Goal: Task Accomplishment & Management: Use online tool/utility

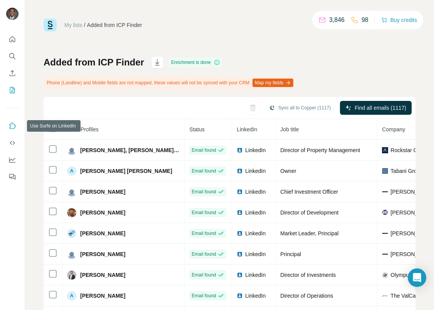
drag, startPoint x: 10, startPoint y: 124, endPoint x: 13, endPoint y: 126, distance: 4.1
click at [13, 126] on icon "Use Surfe on LinkedIn" at bounding box center [12, 126] width 8 height 8
click at [8, 44] on button "Quick start" at bounding box center [12, 39] width 12 height 14
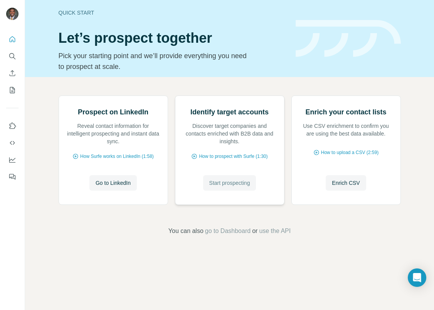
drag, startPoint x: 250, startPoint y: 246, endPoint x: 253, endPoint y: 249, distance: 4.1
click at [249, 191] on button "Start prospecting" at bounding box center [229, 182] width 53 height 15
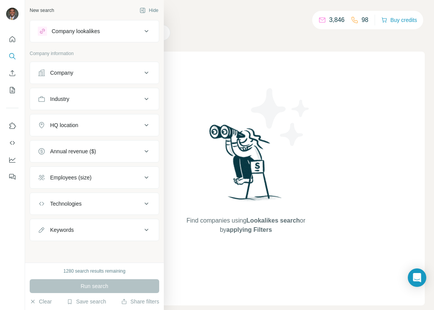
drag, startPoint x: 60, startPoint y: 70, endPoint x: 72, endPoint y: 73, distance: 12.2
click at [61, 70] on div "Company" at bounding box center [61, 73] width 23 height 8
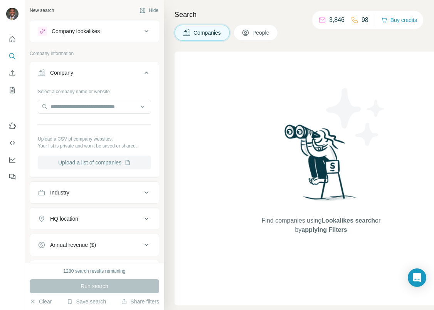
click at [77, 160] on button "Upload a list of companies" at bounding box center [94, 163] width 113 height 14
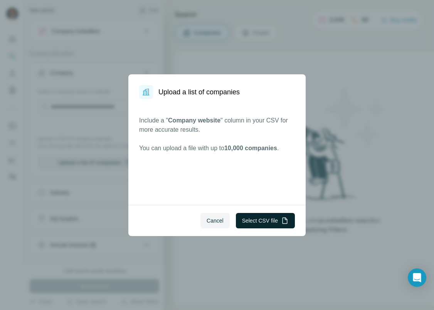
click at [277, 216] on button "Select CSV file" at bounding box center [265, 220] width 59 height 15
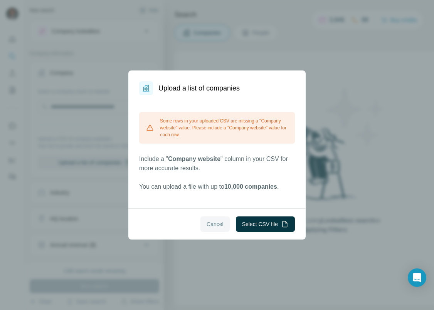
click at [207, 224] on span "Cancel" at bounding box center [214, 224] width 17 height 8
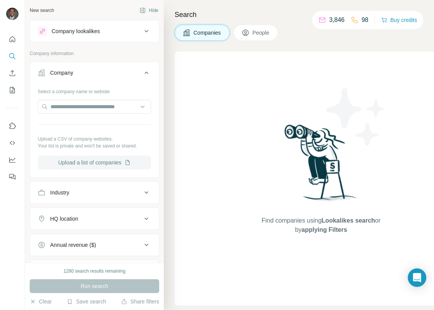
click at [102, 162] on button "Upload a list of companies" at bounding box center [94, 163] width 113 height 14
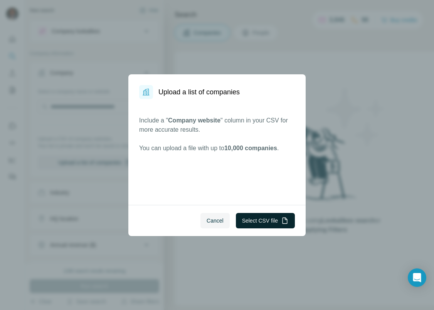
click at [264, 215] on button "Select CSV file" at bounding box center [265, 220] width 59 height 15
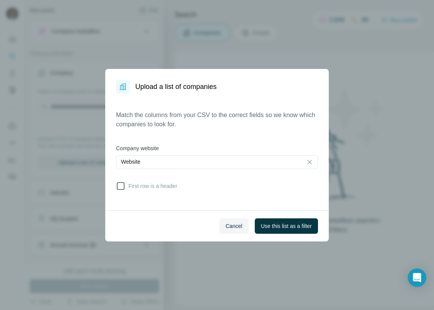
click at [121, 188] on icon at bounding box center [120, 185] width 9 height 9
click at [266, 224] on span "Use this list as a filter" at bounding box center [286, 226] width 51 height 8
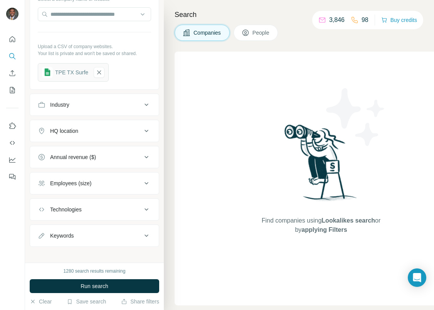
scroll to position [98, 0]
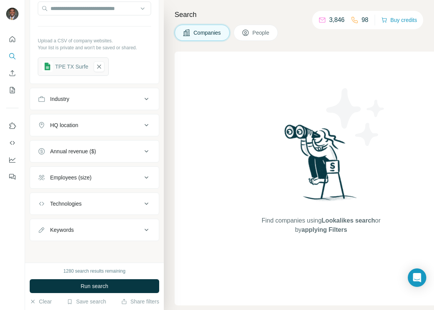
click at [257, 36] on span "People" at bounding box center [261, 33] width 18 height 8
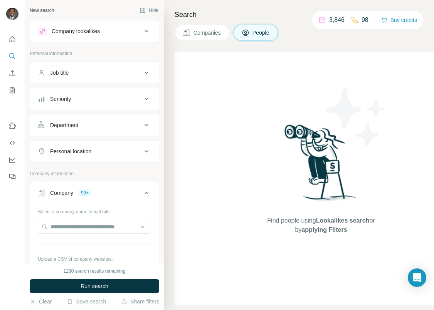
click at [95, 99] on div "Seniority" at bounding box center [90, 99] width 104 height 8
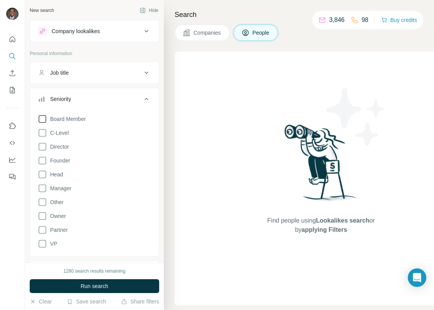
click at [41, 118] on icon at bounding box center [42, 118] width 9 height 9
click at [42, 132] on icon at bounding box center [42, 132] width 9 height 9
click at [42, 148] on icon at bounding box center [42, 146] width 9 height 9
click at [44, 161] on icon at bounding box center [42, 160] width 9 height 9
click at [44, 172] on icon at bounding box center [42, 174] width 9 height 9
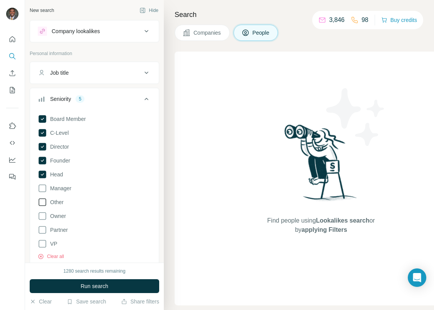
click at [43, 202] on icon at bounding box center [42, 202] width 9 height 9
click at [43, 202] on icon at bounding box center [42, 202] width 3 height 2
click at [43, 216] on icon at bounding box center [42, 215] width 9 height 9
click at [40, 228] on icon at bounding box center [42, 229] width 9 height 9
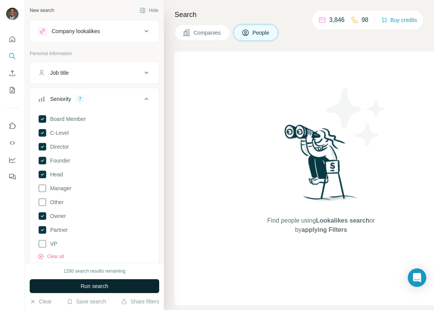
click at [108, 286] on span "Run search" at bounding box center [94, 286] width 28 height 8
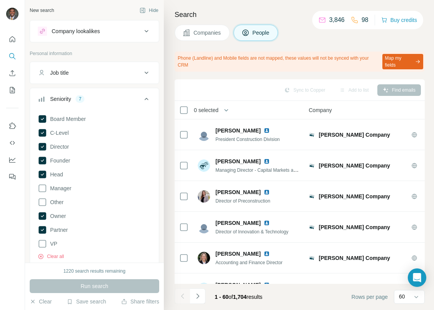
click at [226, 8] on div "Search Companies People Phone (Landline) and Mobile fields are not mapped, thes…" at bounding box center [299, 155] width 270 height 310
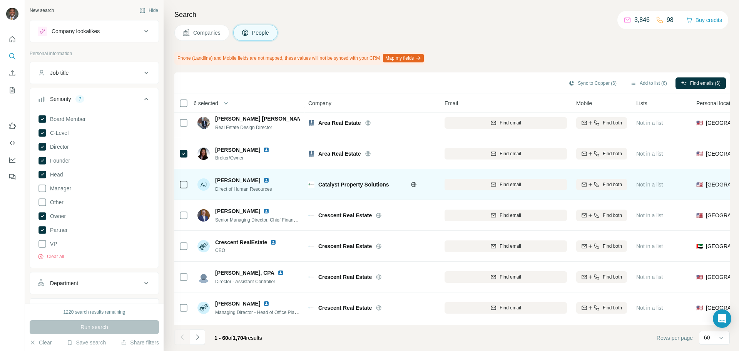
scroll to position [424, 0]
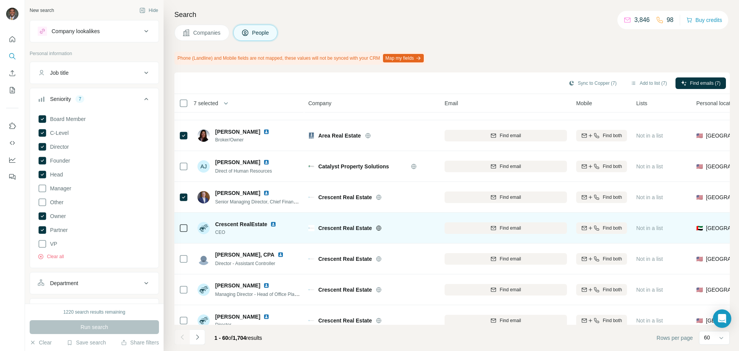
click at [179, 229] on icon at bounding box center [183, 227] width 9 height 9
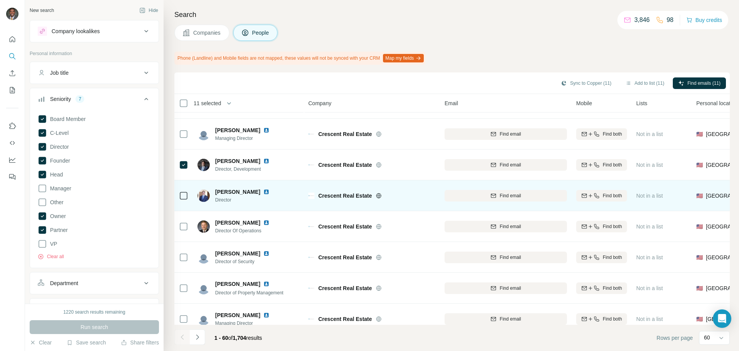
scroll to position [809, 0]
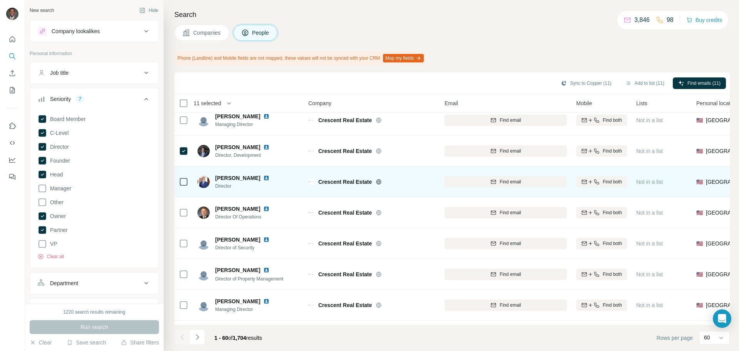
click at [188, 181] on icon at bounding box center [183, 181] width 9 height 9
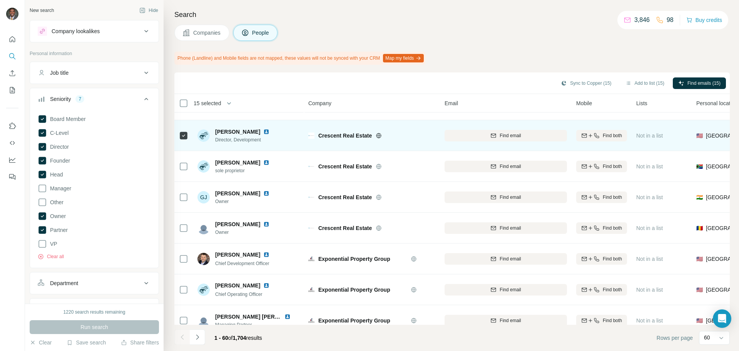
scroll to position [1078, 0]
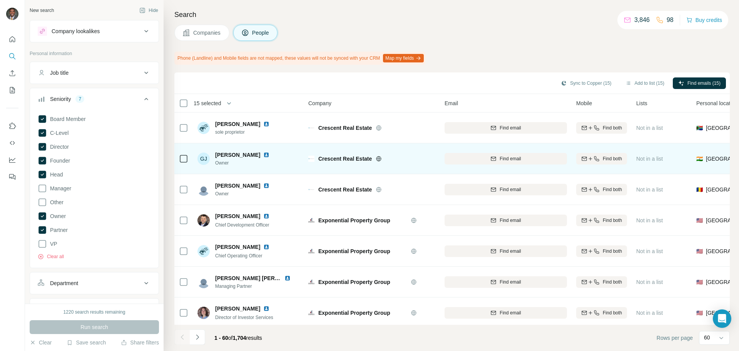
click at [263, 154] on img at bounding box center [266, 155] width 6 height 6
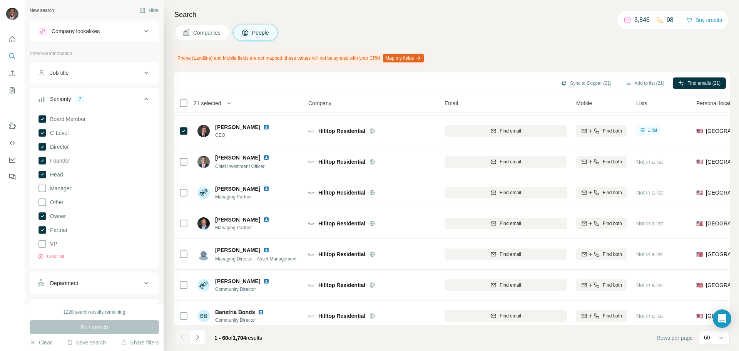
scroll to position [1640, 0]
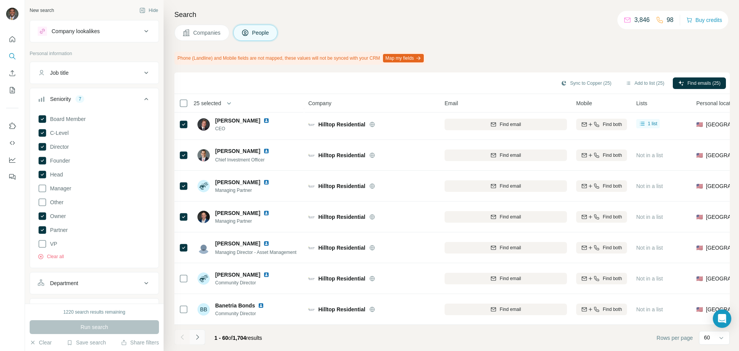
click at [198, 310] on icon "Navigate to next page" at bounding box center [198, 337] width 8 height 8
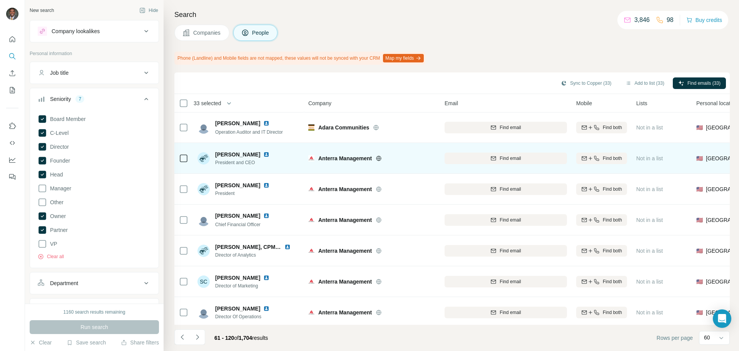
scroll to position [1001, 0]
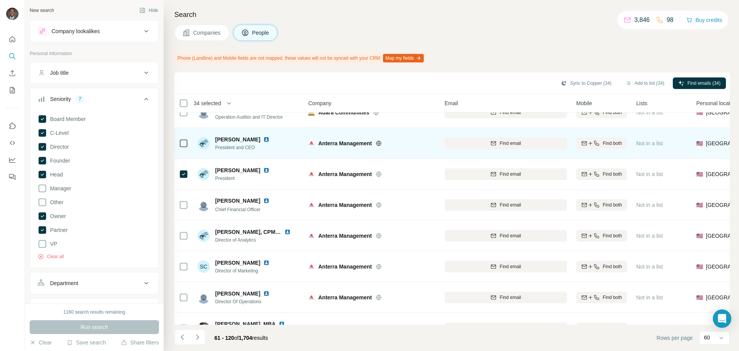
click at [187, 144] on div at bounding box center [183, 143] width 9 height 9
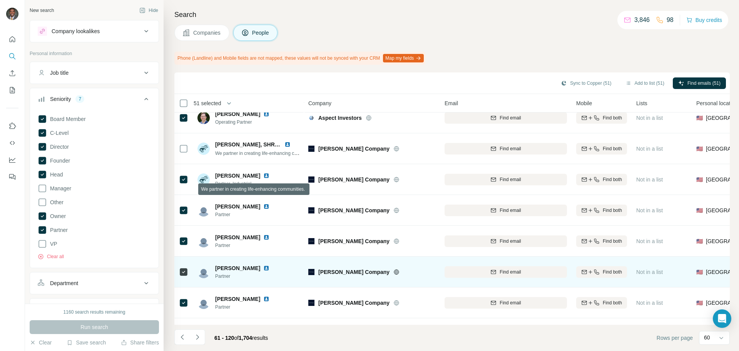
scroll to position [1640, 0]
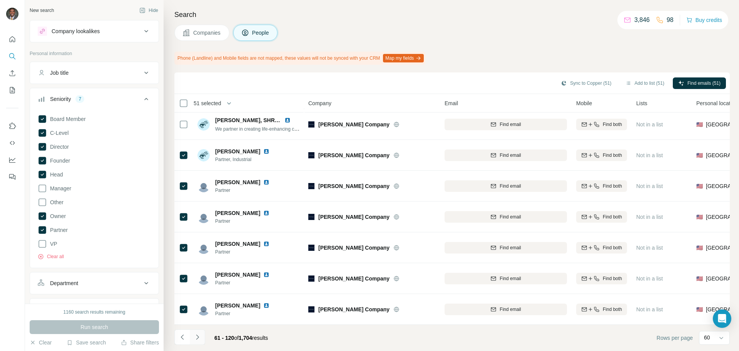
click at [201, 310] on button "Navigate to next page" at bounding box center [197, 336] width 15 height 15
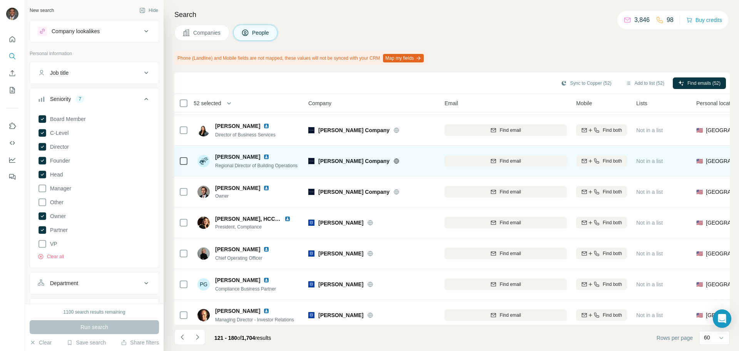
scroll to position [231, 0]
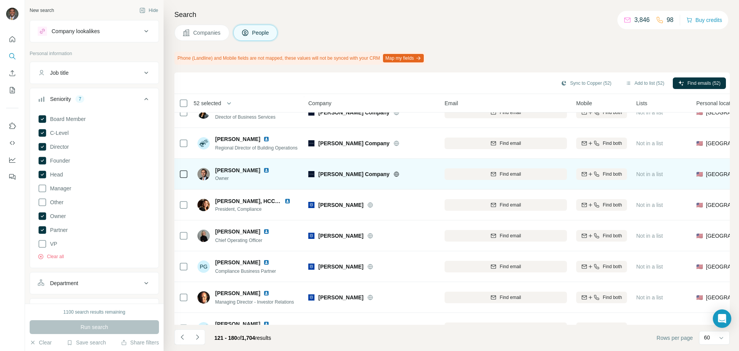
click at [265, 170] on img at bounding box center [266, 170] width 6 height 6
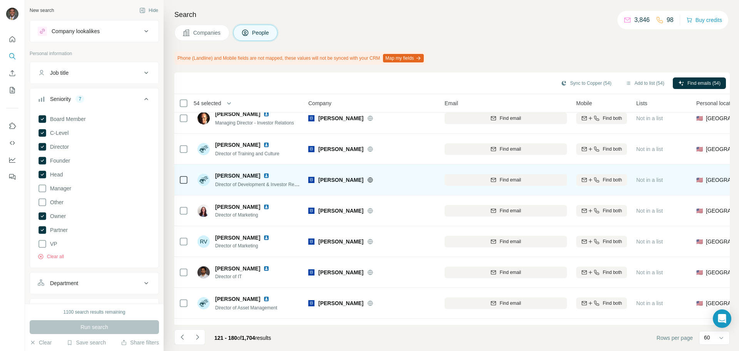
scroll to position [424, 0]
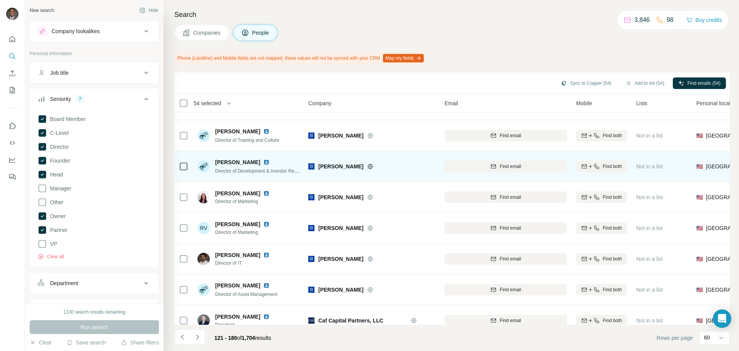
click at [263, 162] on img at bounding box center [266, 162] width 6 height 6
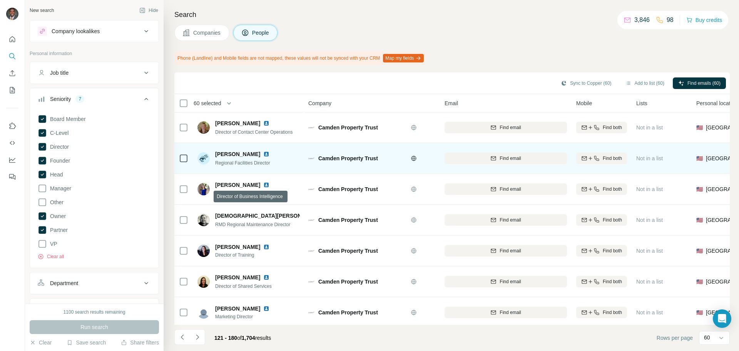
scroll to position [1640, 0]
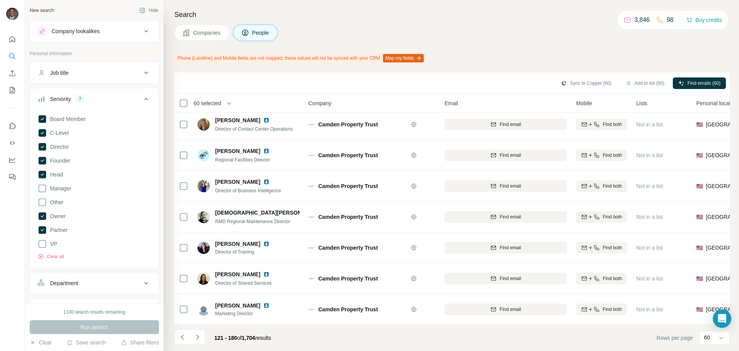
click at [197, 310] on icon "Navigate to next page" at bounding box center [197, 336] width 3 height 5
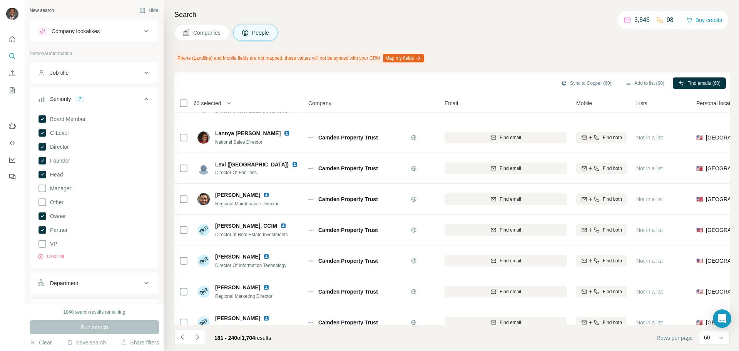
scroll to position [0, 0]
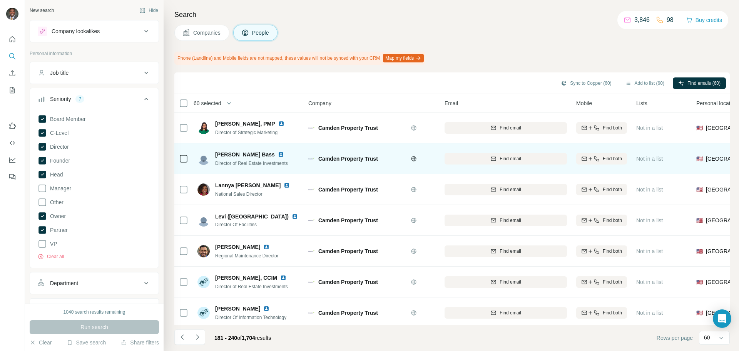
click at [179, 157] on icon at bounding box center [183, 158] width 9 height 9
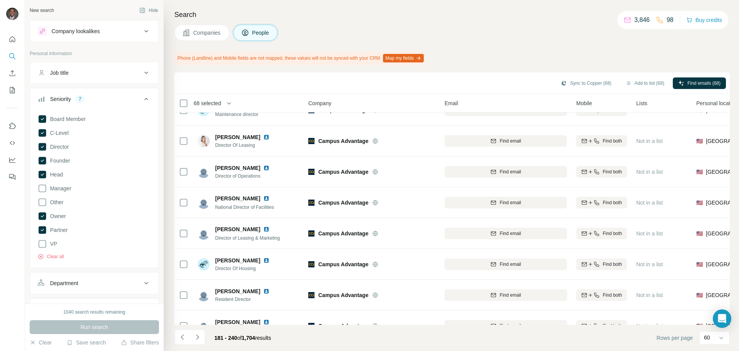
scroll to position [1640, 0]
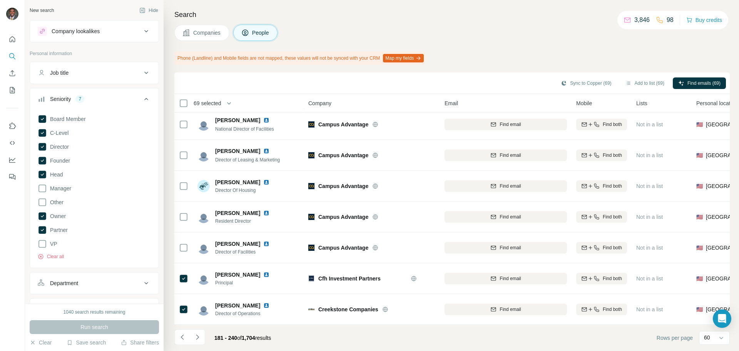
click at [195, 310] on icon "Navigate to next page" at bounding box center [198, 337] width 8 height 8
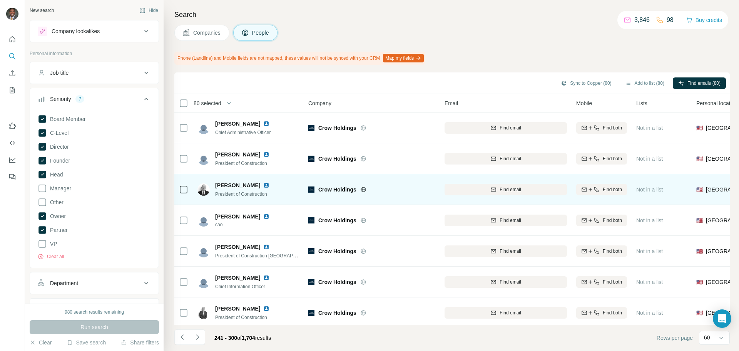
scroll to position [501, 0]
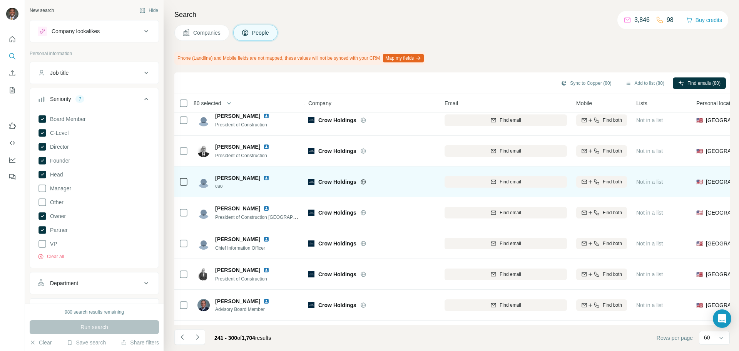
click at [263, 178] on img at bounding box center [266, 178] width 6 height 6
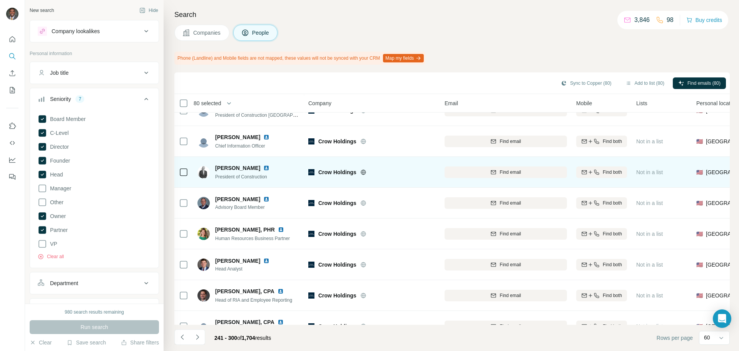
scroll to position [616, 0]
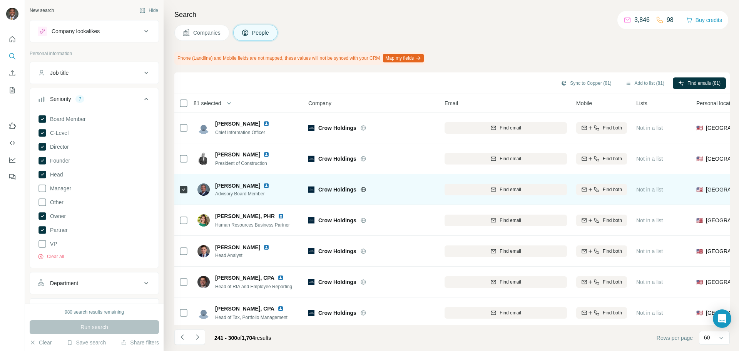
click at [263, 185] on img at bounding box center [266, 186] width 6 height 6
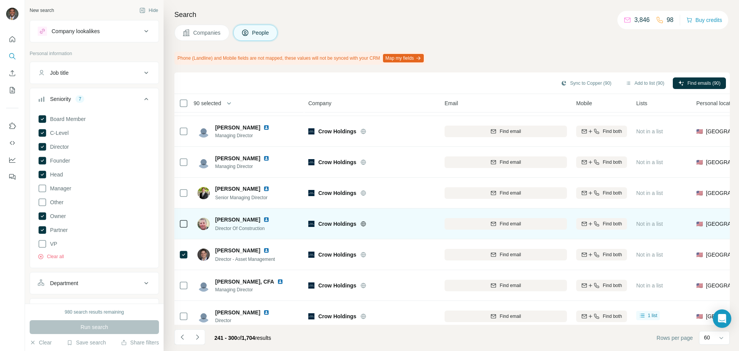
scroll to position [1640, 0]
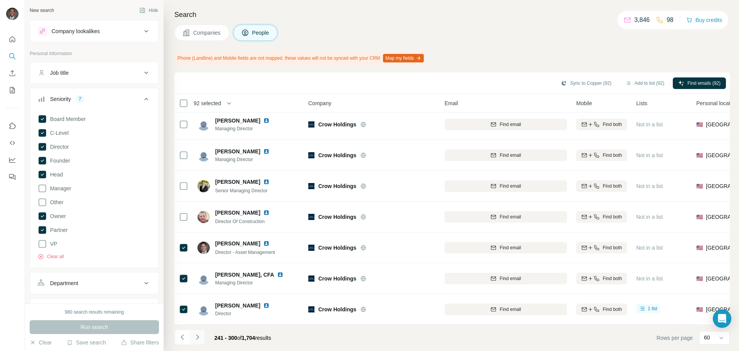
click at [193, 310] on button "Navigate to next page" at bounding box center [197, 336] width 15 height 15
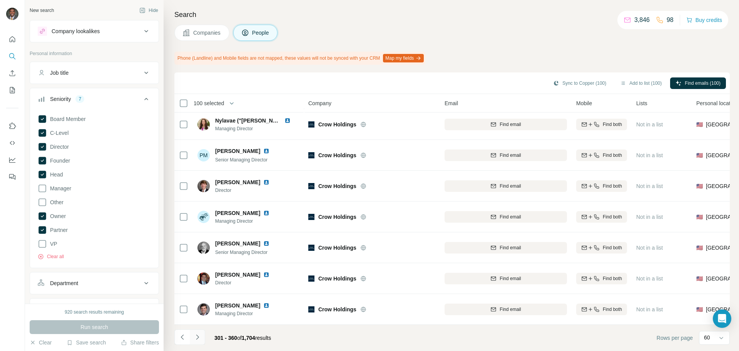
click at [195, 310] on icon "Navigate to next page" at bounding box center [198, 337] width 8 height 8
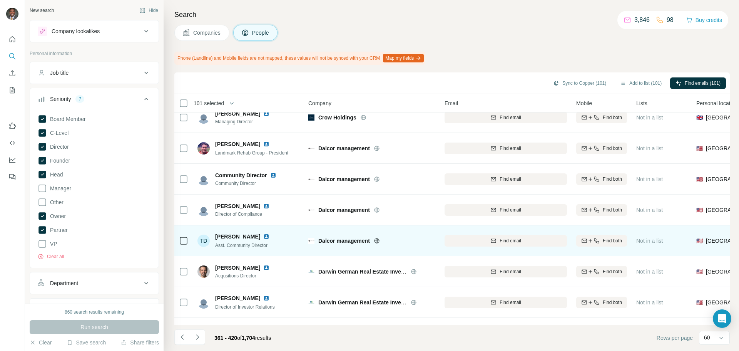
scroll to position [424, 0]
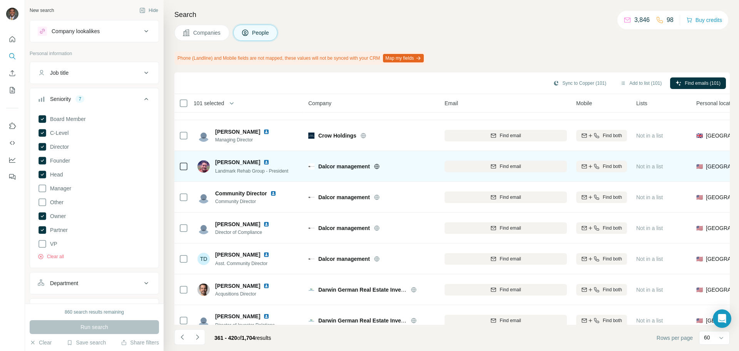
click at [179, 164] on icon at bounding box center [183, 166] width 9 height 9
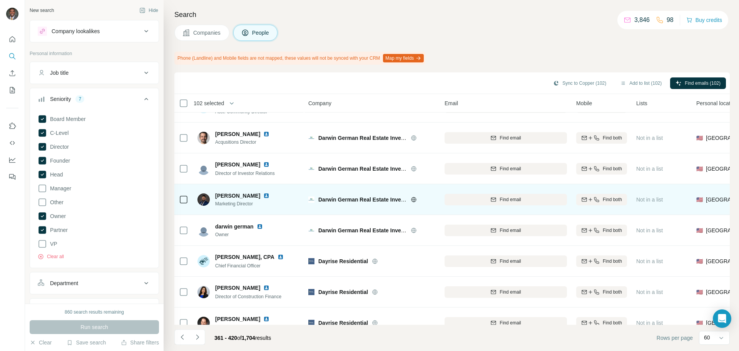
scroll to position [578, 0]
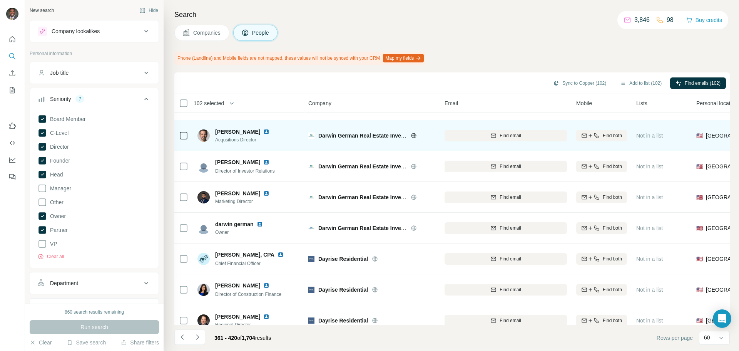
click at [178, 131] on td at bounding box center [183, 135] width 18 height 31
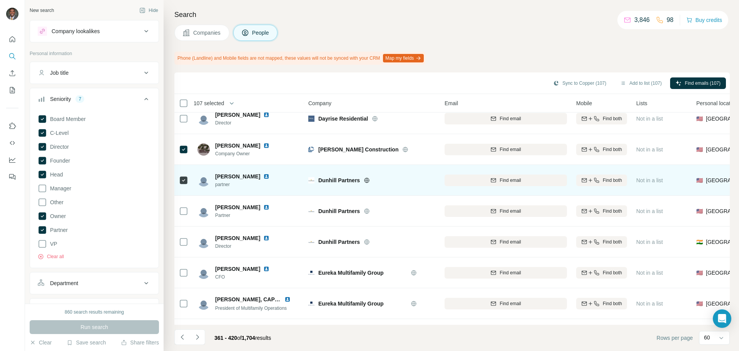
scroll to position [1040, 0]
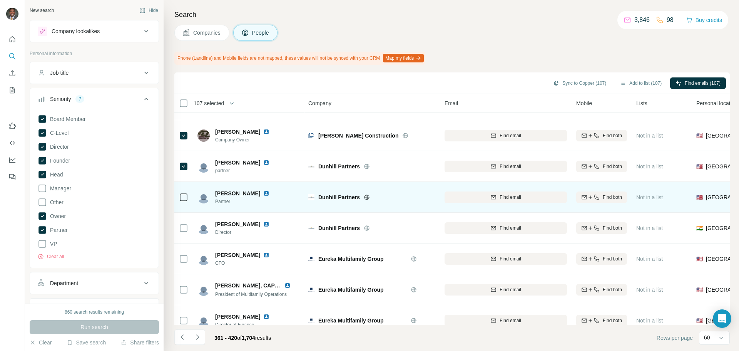
click at [186, 201] on icon at bounding box center [183, 197] width 9 height 9
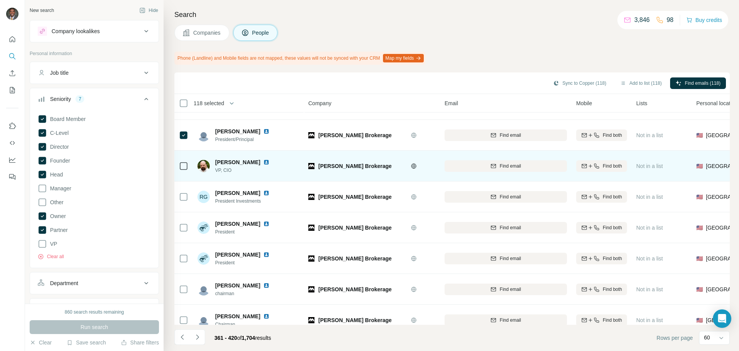
scroll to position [1640, 0]
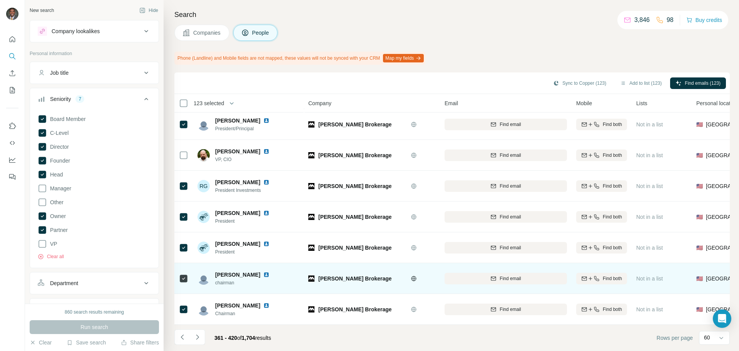
click at [263, 272] on img at bounding box center [266, 274] width 6 height 6
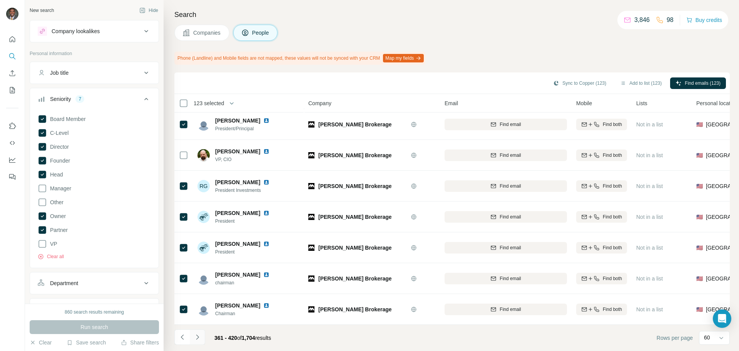
click at [201, 310] on icon "Navigate to next page" at bounding box center [198, 337] width 8 height 8
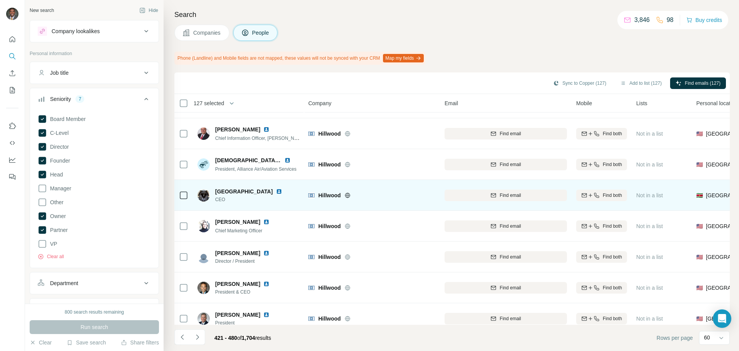
scroll to position [347, 0]
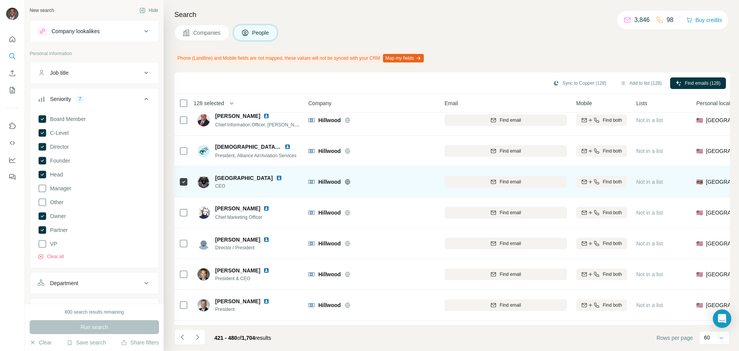
click at [276, 177] on img at bounding box center [279, 178] width 6 height 6
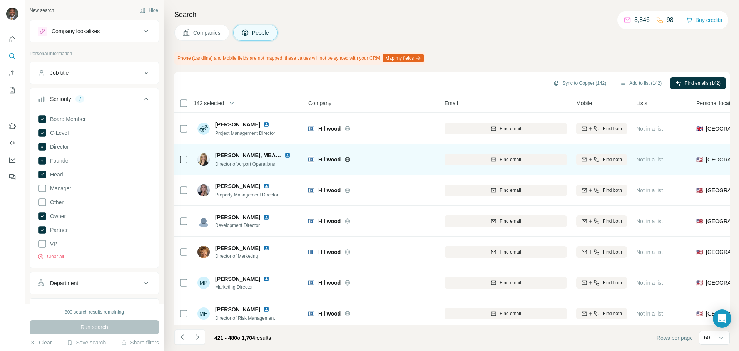
scroll to position [1640, 0]
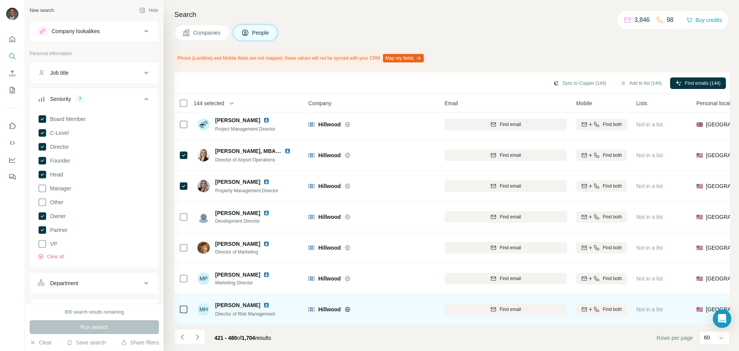
click at [179, 305] on icon at bounding box center [183, 309] width 9 height 9
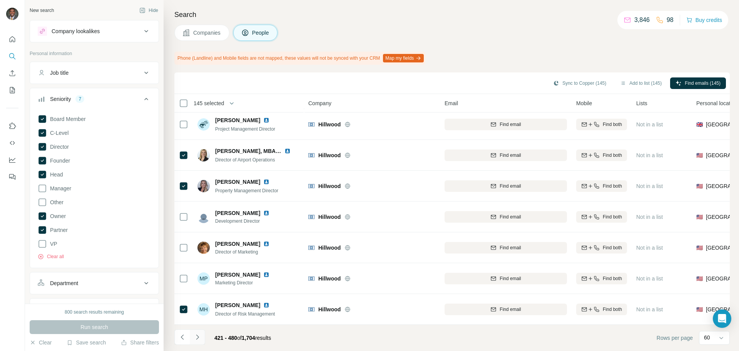
click at [200, 310] on icon "Navigate to next page" at bounding box center [198, 337] width 8 height 8
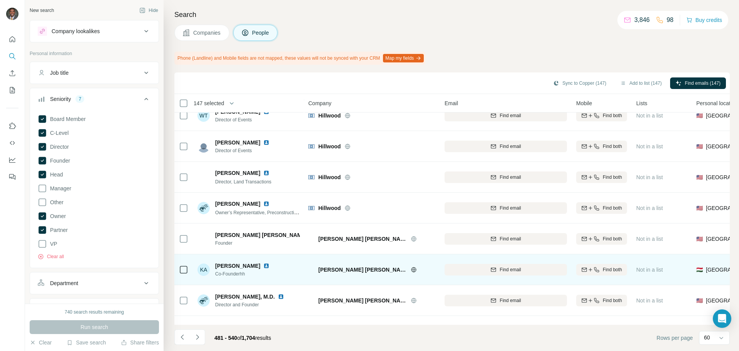
scroll to position [501, 0]
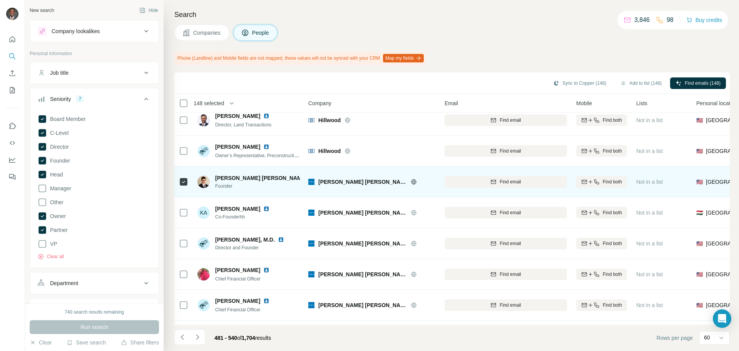
click at [310, 177] on img at bounding box center [313, 178] width 6 height 6
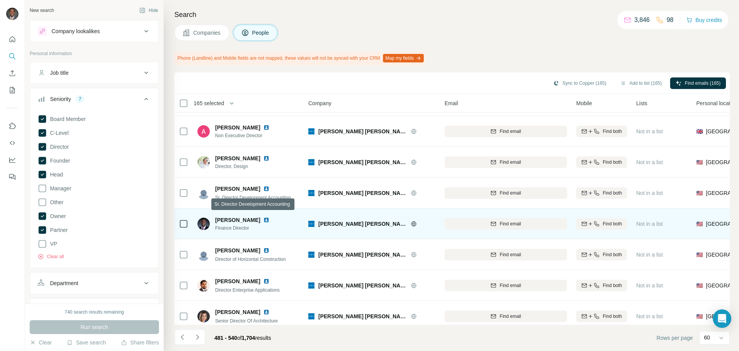
scroll to position [1640, 0]
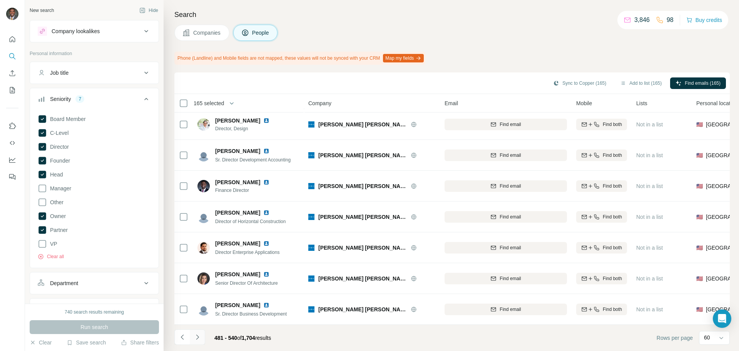
click at [199, 310] on icon "Navigate to next page" at bounding box center [198, 337] width 8 height 8
click at [197, 310] on icon "Navigate to next page" at bounding box center [197, 336] width 3 height 5
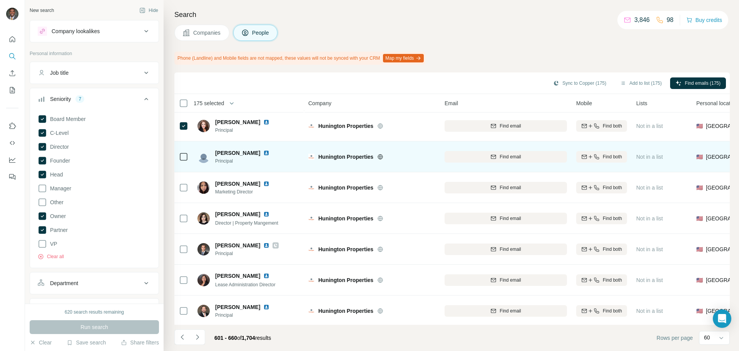
scroll to position [385, 0]
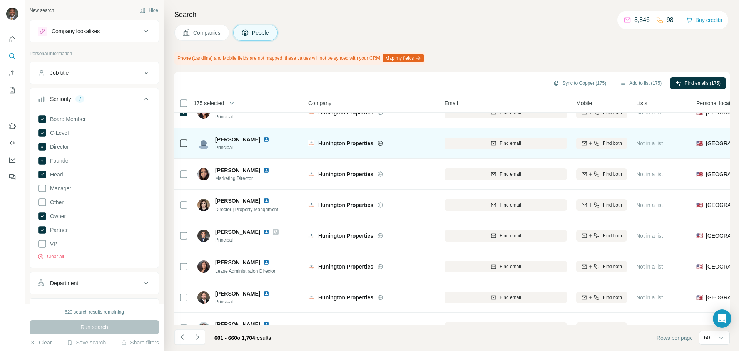
click at [184, 147] on div at bounding box center [183, 143] width 9 height 9
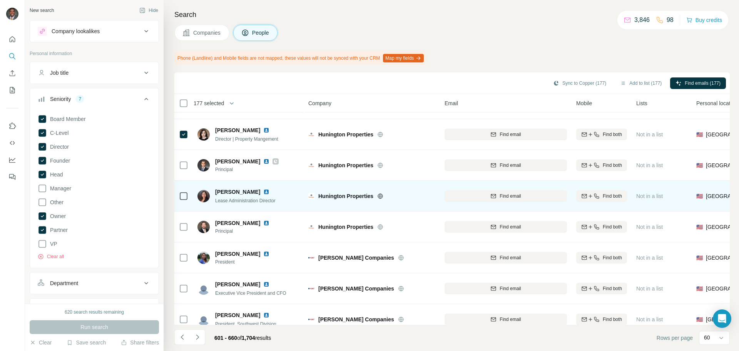
scroll to position [462, 0]
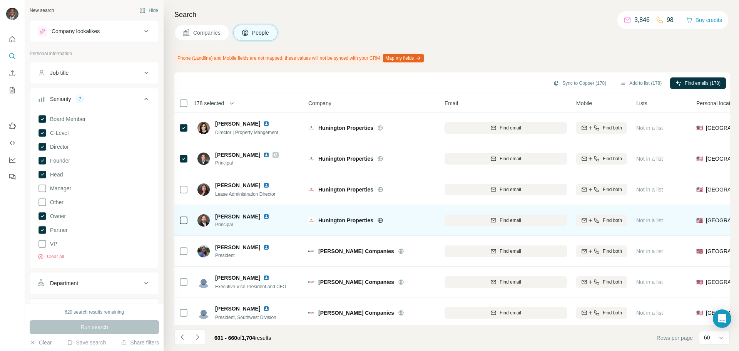
click at [183, 216] on icon at bounding box center [183, 220] width 9 height 9
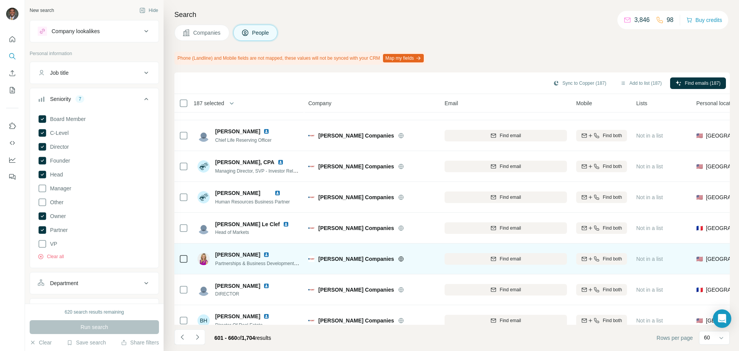
scroll to position [924, 0]
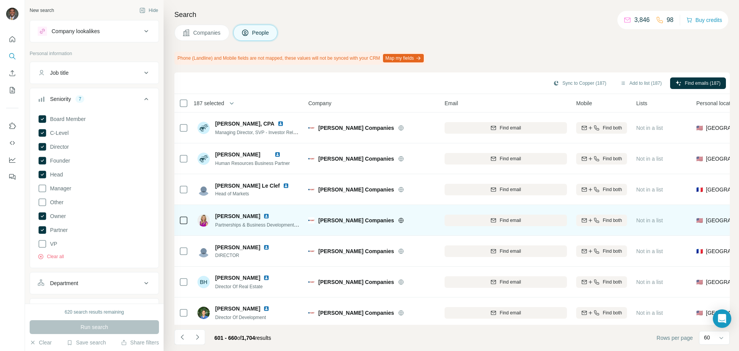
click at [263, 215] on img at bounding box center [266, 216] width 6 height 6
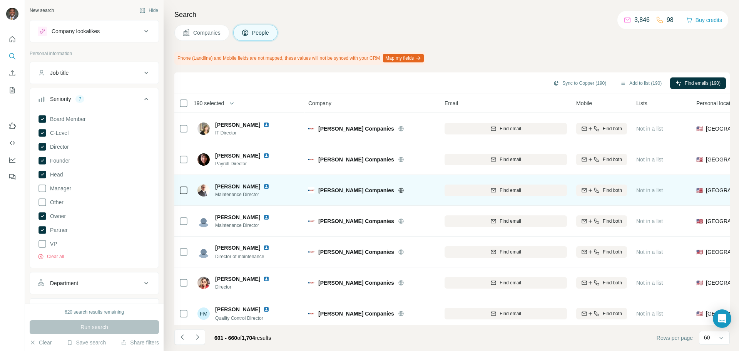
scroll to position [1640, 0]
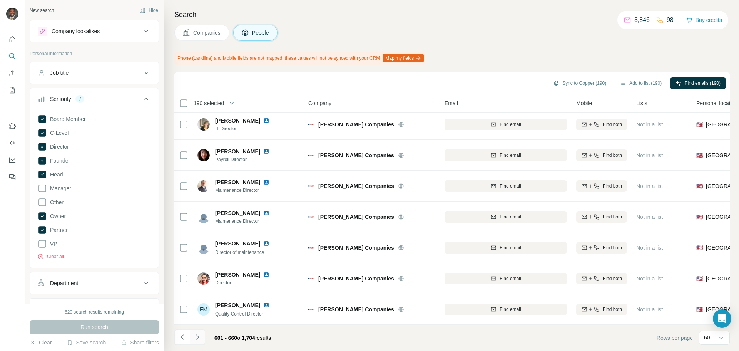
click at [195, 310] on icon "Navigate to next page" at bounding box center [198, 337] width 8 height 8
click at [194, 310] on icon "Navigate to next page" at bounding box center [198, 337] width 8 height 8
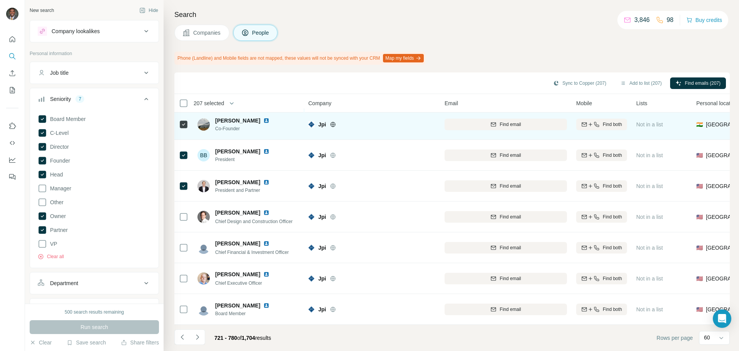
click at [263, 117] on img at bounding box center [266, 120] width 6 height 6
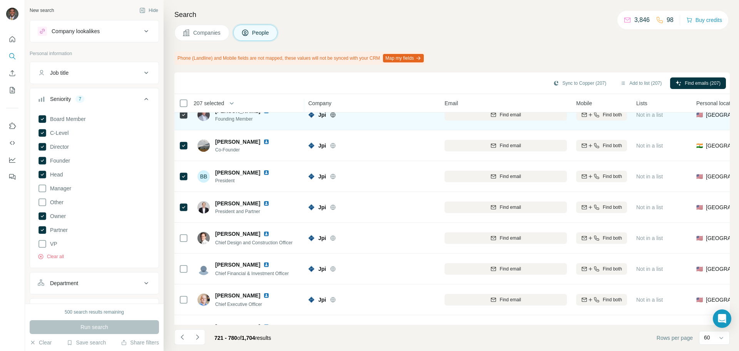
scroll to position [1601, 0]
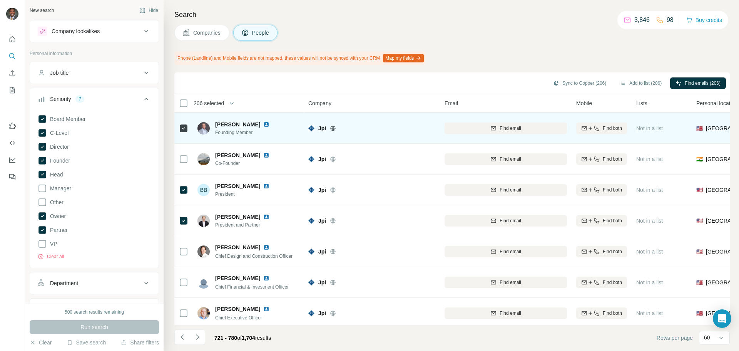
click at [263, 124] on img at bounding box center [266, 124] width 6 height 6
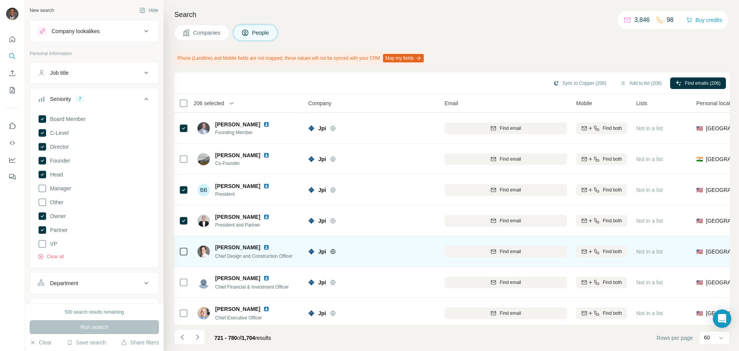
scroll to position [1640, 0]
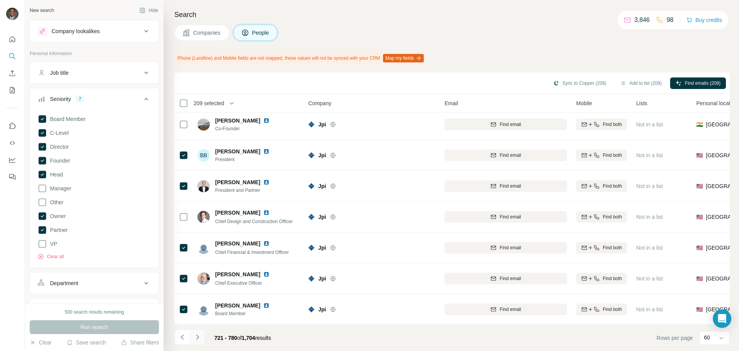
click at [199, 310] on icon "Navigate to next page" at bounding box center [198, 337] width 8 height 8
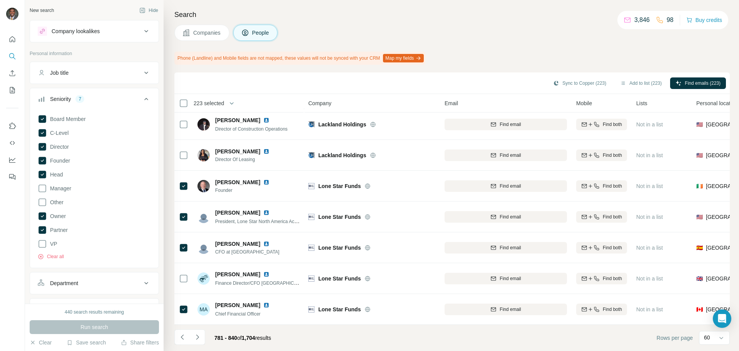
click at [199, 310] on icon "Navigate to next page" at bounding box center [198, 337] width 8 height 8
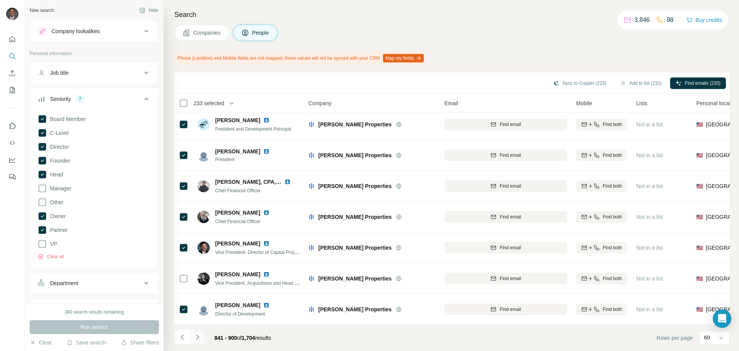
click at [195, 310] on icon "Navigate to next page" at bounding box center [198, 337] width 8 height 8
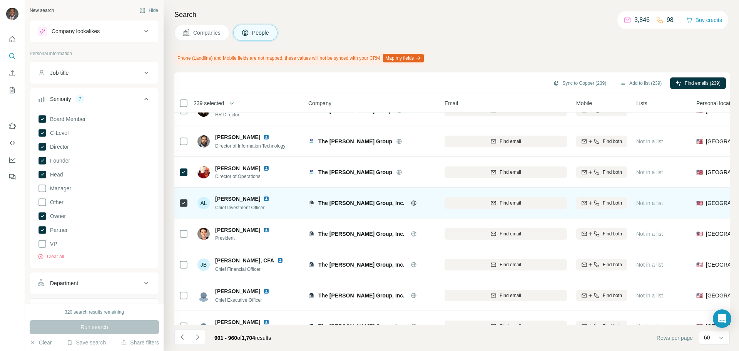
scroll to position [154, 0]
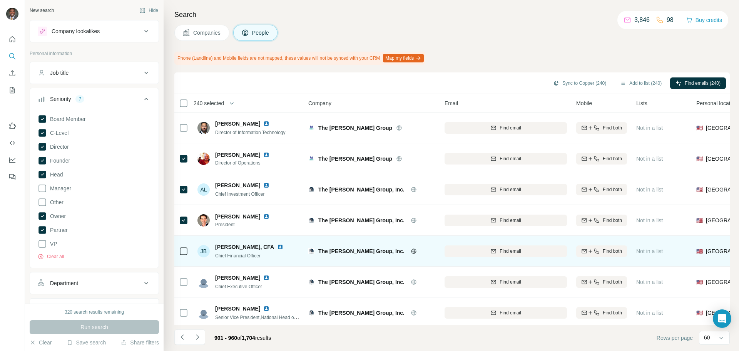
click at [180, 248] on div at bounding box center [183, 250] width 9 height 9
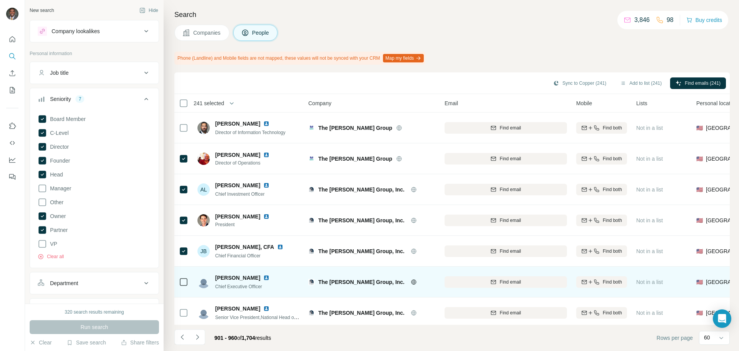
drag, startPoint x: 179, startPoint y: 247, endPoint x: 183, endPoint y: 289, distance: 42.2
click at [183, 286] on div at bounding box center [183, 281] width 9 height 9
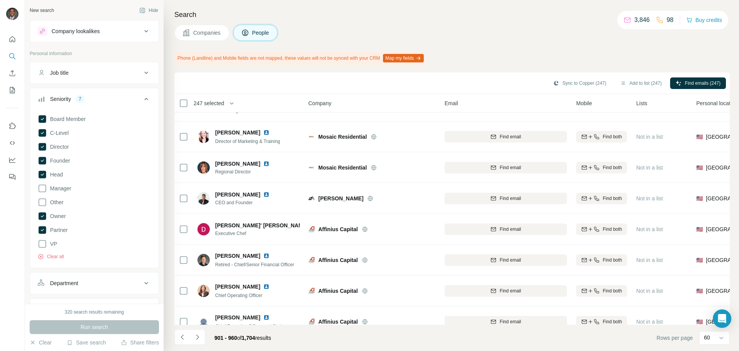
scroll to position [1078, 0]
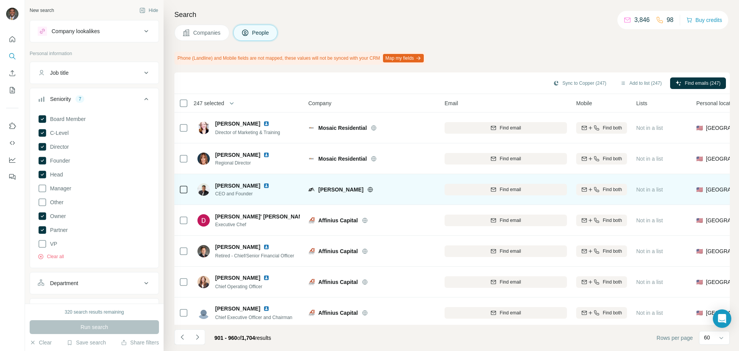
click at [179, 191] on td at bounding box center [183, 189] width 18 height 31
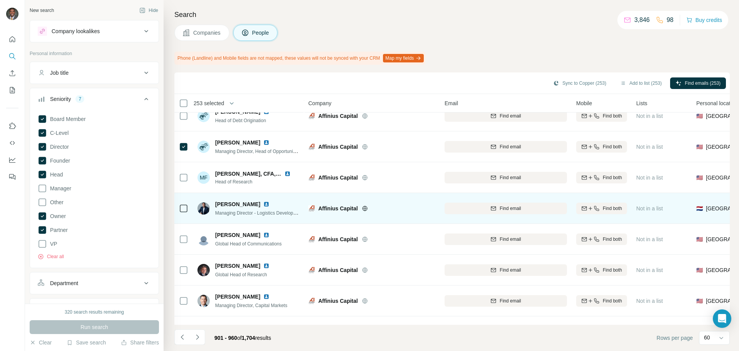
scroll to position [1540, 0]
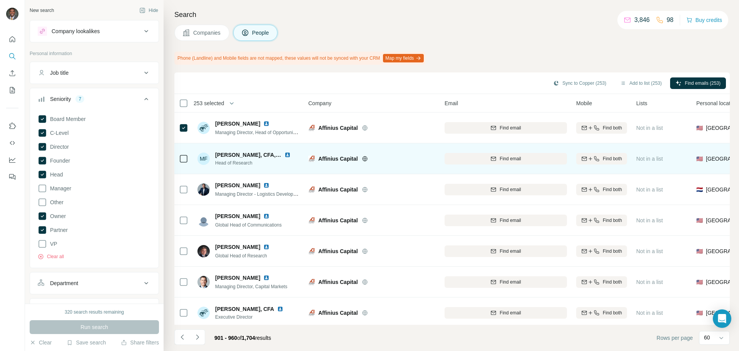
click at [285, 154] on img at bounding box center [288, 155] width 6 height 6
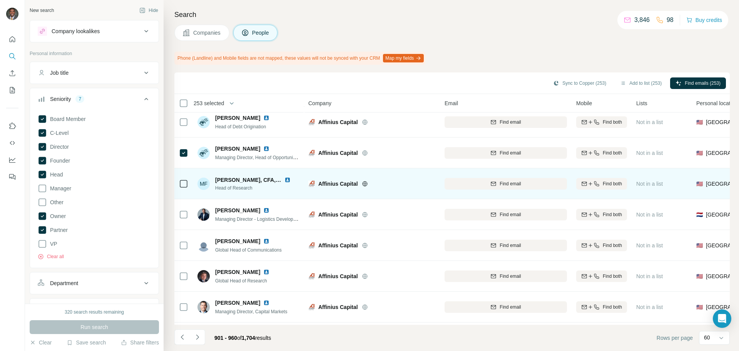
scroll to position [1502, 0]
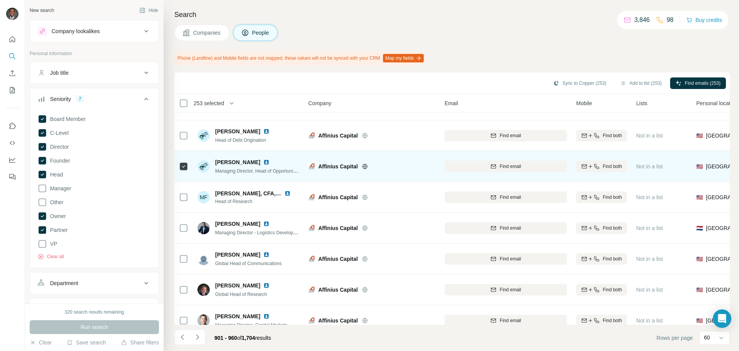
click at [270, 160] on img at bounding box center [266, 162] width 6 height 6
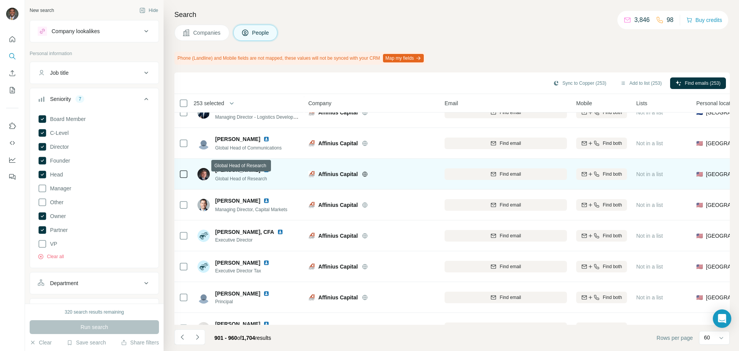
scroll to position [1640, 0]
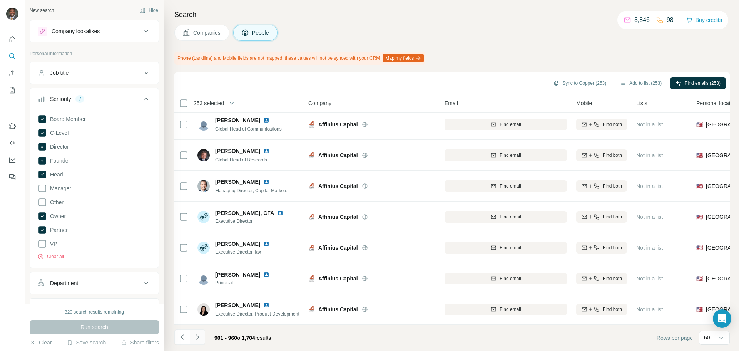
click at [200, 310] on icon "Navigate to next page" at bounding box center [198, 337] width 8 height 8
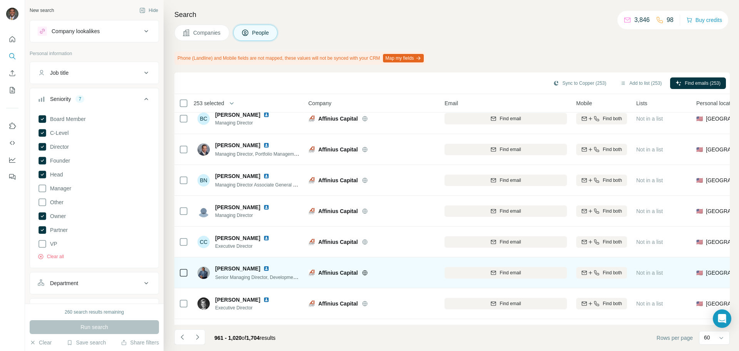
scroll to position [77, 0]
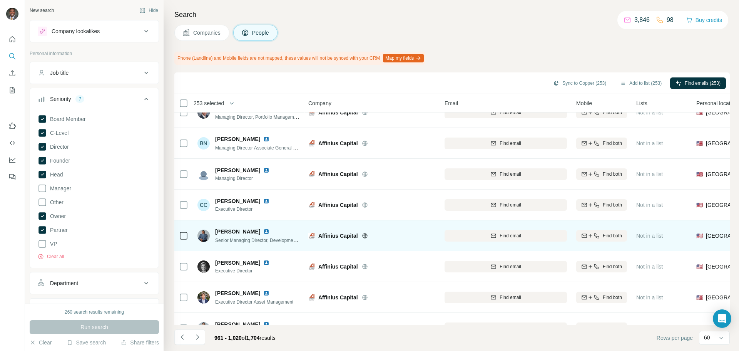
click at [266, 230] on img at bounding box center [266, 231] width 6 height 6
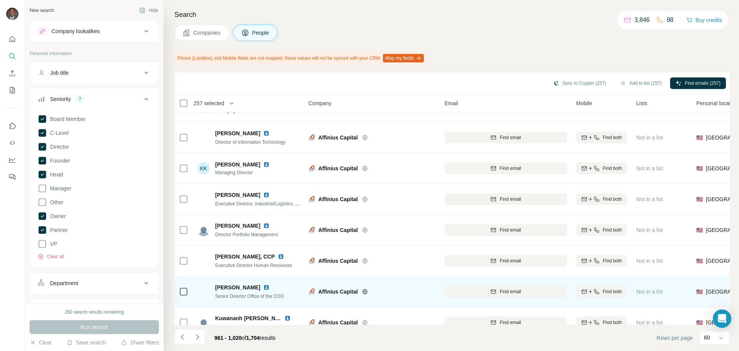
scroll to position [1640, 0]
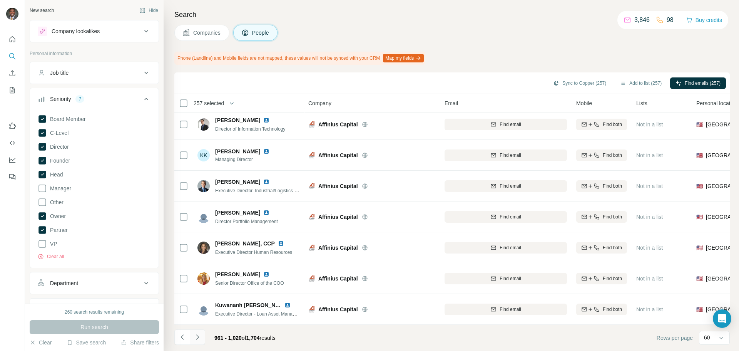
click at [197, 310] on icon "Navigate to next page" at bounding box center [198, 337] width 8 height 8
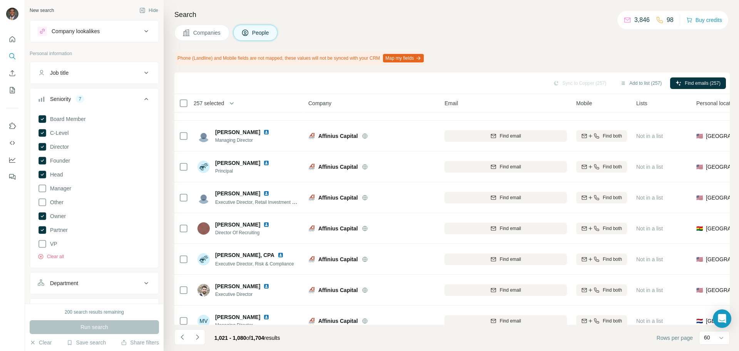
scroll to position [0, 0]
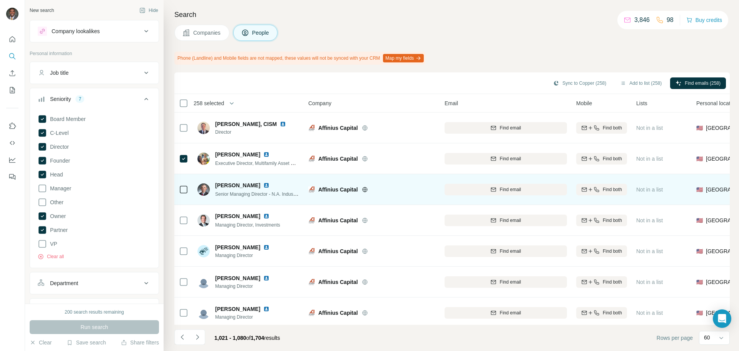
drag, startPoint x: 188, startPoint y: 169, endPoint x: 272, endPoint y: 192, distance: 87.3
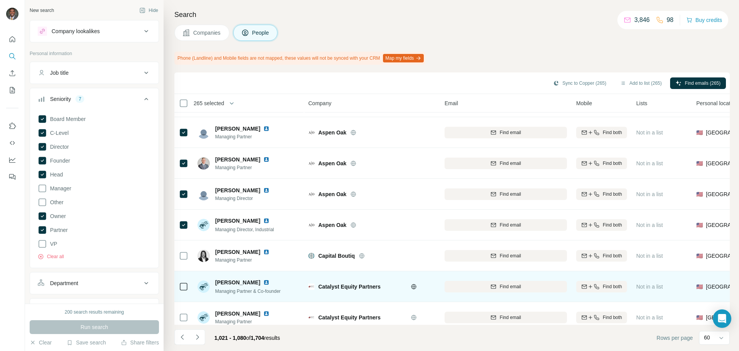
scroll to position [1463, 0]
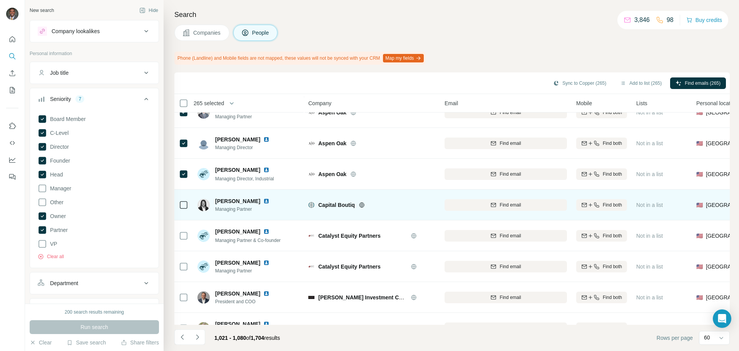
click at [179, 203] on icon at bounding box center [183, 204] width 9 height 9
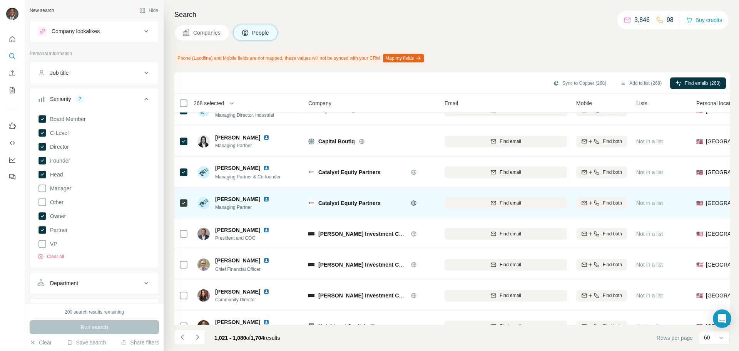
scroll to position [1579, 0]
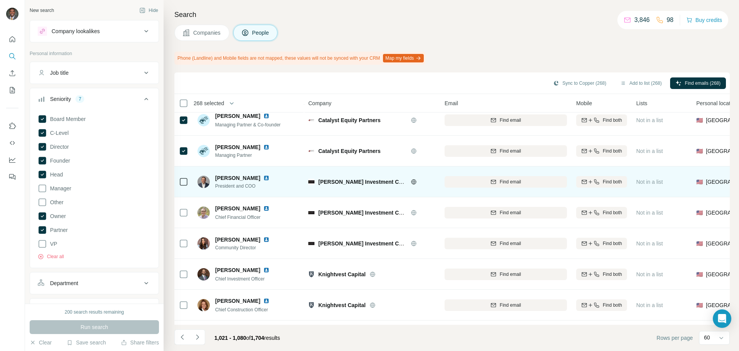
click at [184, 186] on icon at bounding box center [183, 181] width 9 height 9
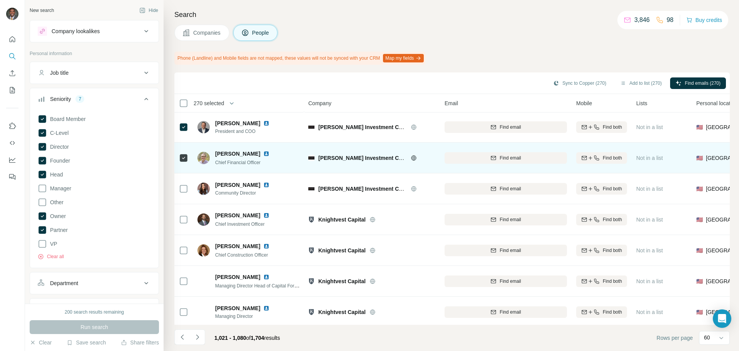
scroll to position [1640, 0]
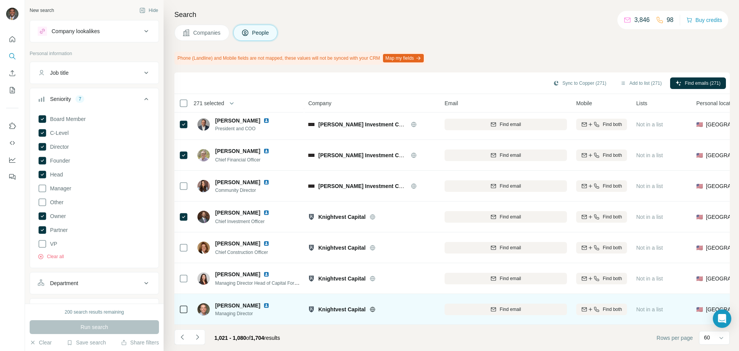
click at [263, 302] on img at bounding box center [266, 305] width 6 height 6
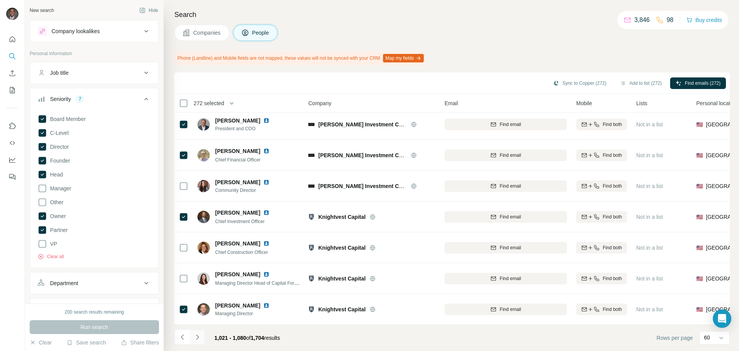
click at [200, 310] on icon "Navigate to next page" at bounding box center [198, 337] width 8 height 8
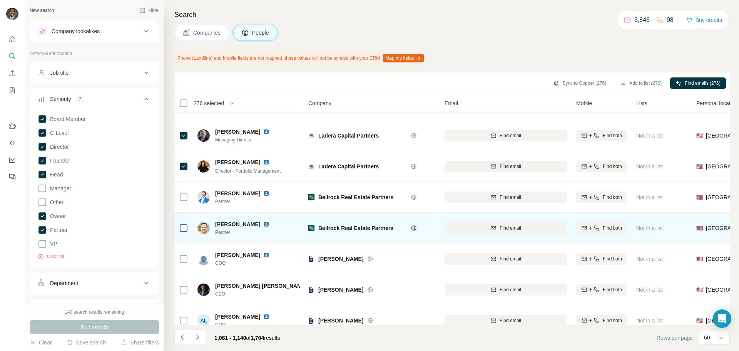
scroll to position [154, 0]
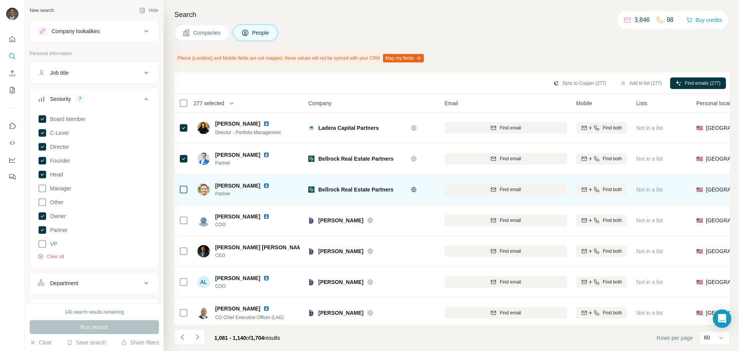
click at [188, 190] on icon at bounding box center [183, 189] width 9 height 9
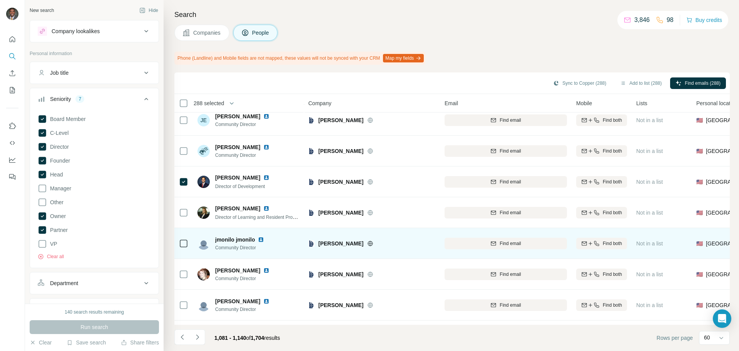
scroll to position [1640, 0]
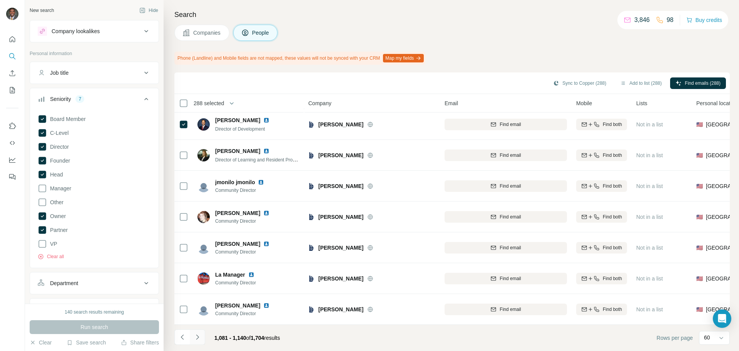
click at [193, 310] on button "Navigate to next page" at bounding box center [197, 336] width 15 height 15
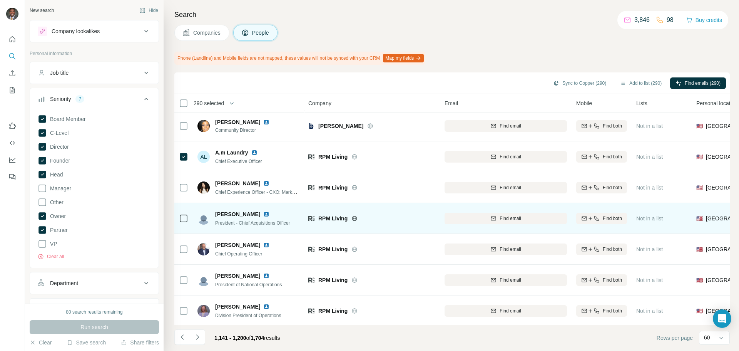
scroll to position [1309, 0]
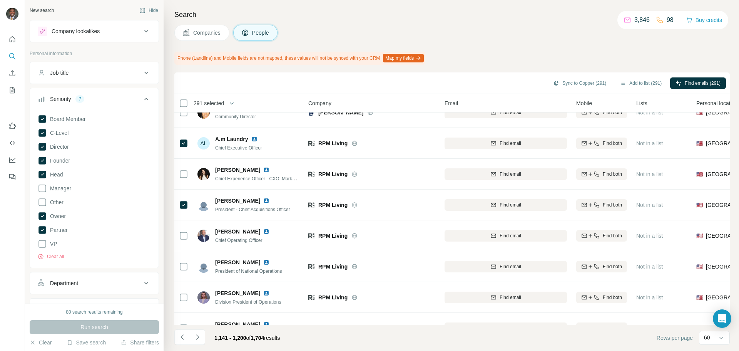
drag, startPoint x: 135, startPoint y: 165, endPoint x: 80, endPoint y: 179, distance: 55.9
drag, startPoint x: 80, startPoint y: 179, endPoint x: 268, endPoint y: 85, distance: 209.6
click at [268, 85] on div "Sync to Copper (291) Add to list (291) Find emails (291)" at bounding box center [452, 82] width 548 height 13
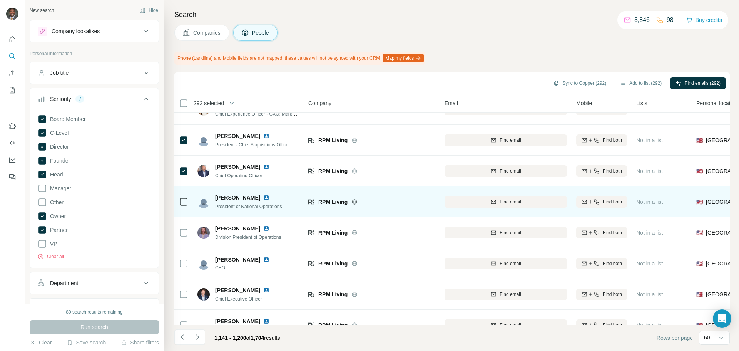
scroll to position [1386, 0]
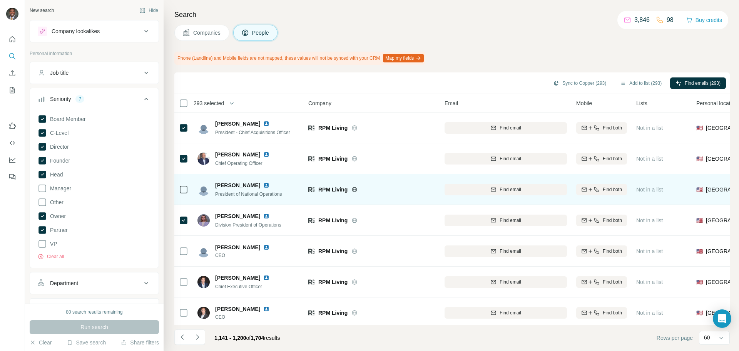
click at [186, 193] on icon at bounding box center [183, 189] width 9 height 9
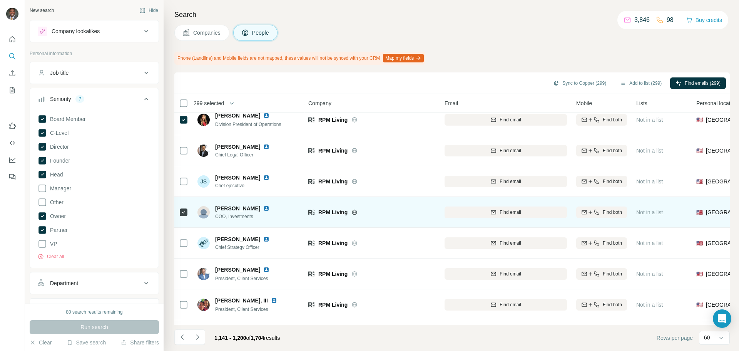
scroll to position [1601, 0]
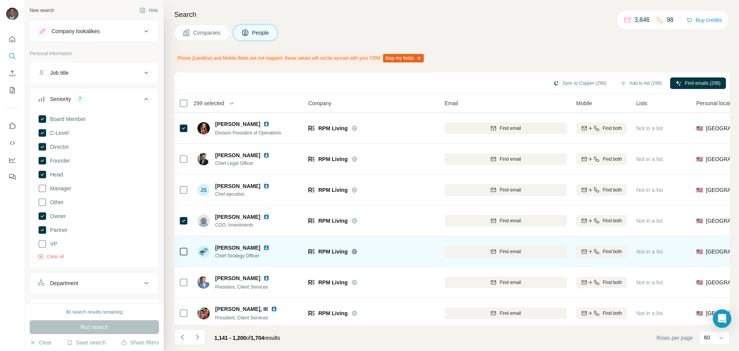
drag, startPoint x: 186, startPoint y: 210, endPoint x: 294, endPoint y: 255, distance: 117.6
click at [294, 255] on div "[PERSON_NAME] Chief Strategy Officer" at bounding box center [249, 251] width 102 height 21
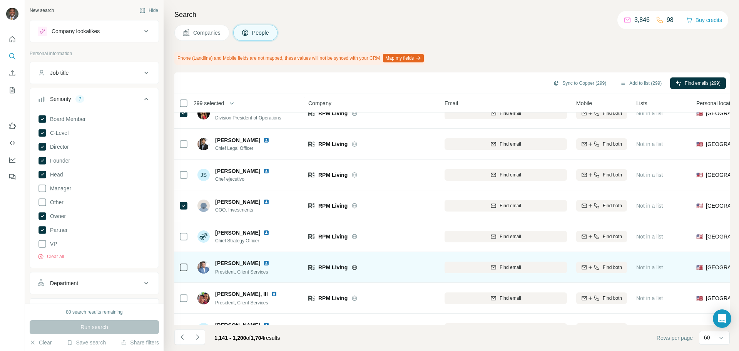
scroll to position [1640, 0]
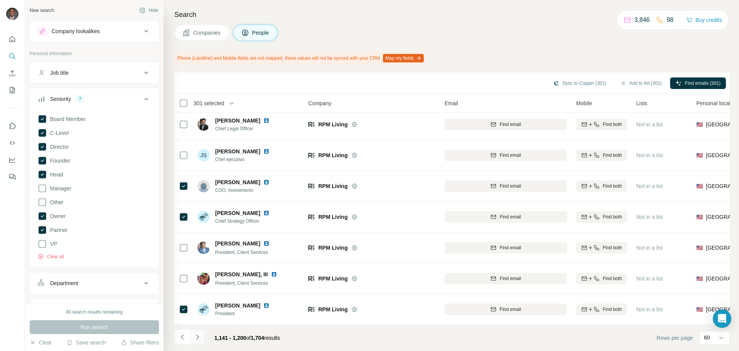
click at [203, 310] on button "Navigate to next page" at bounding box center [197, 336] width 15 height 15
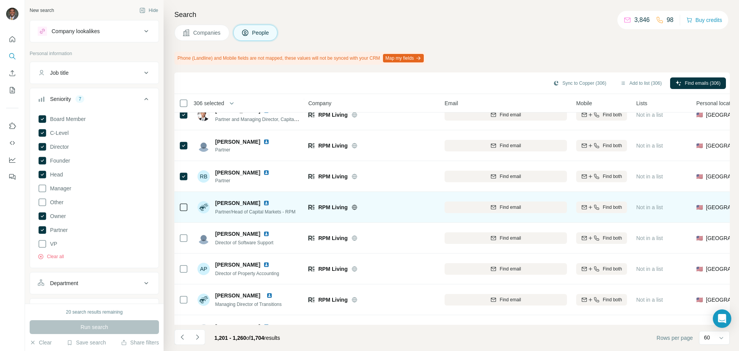
scroll to position [154, 0]
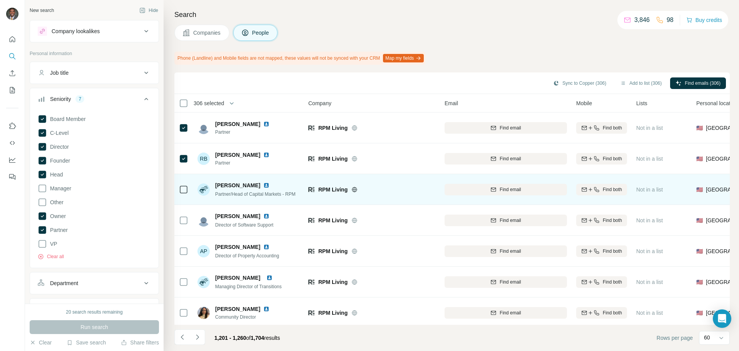
click at [188, 189] on td at bounding box center [183, 189] width 18 height 31
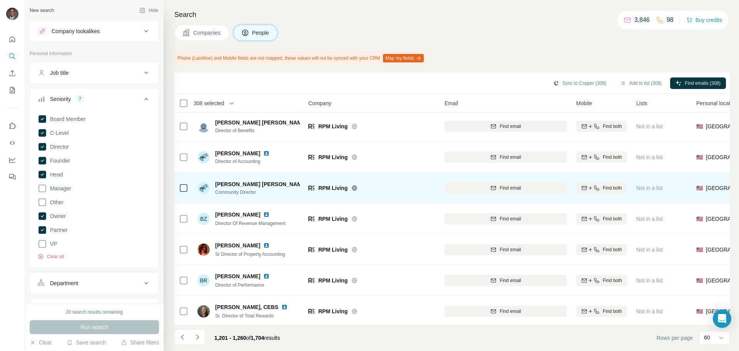
scroll to position [539, 0]
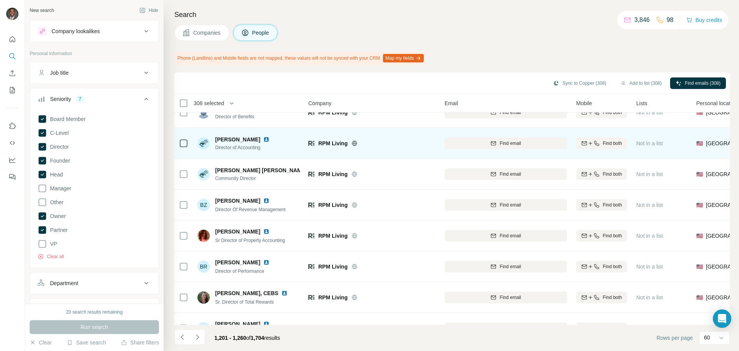
click at [188, 143] on icon at bounding box center [183, 143] width 9 height 9
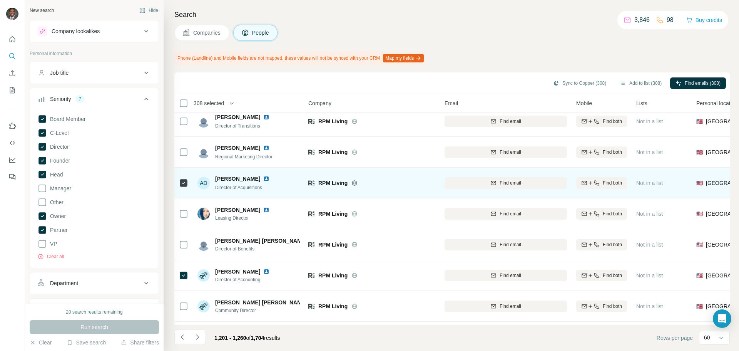
scroll to position [424, 0]
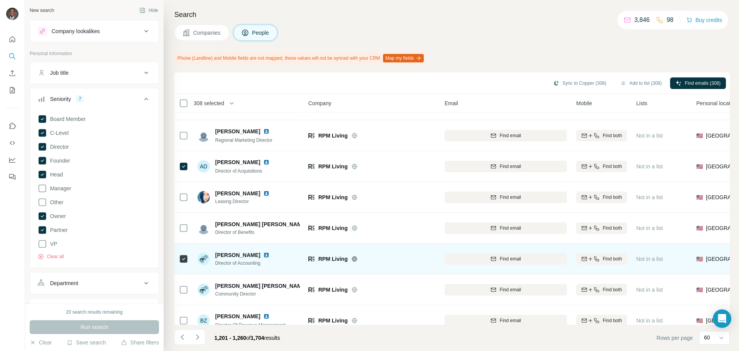
click at [188, 259] on icon at bounding box center [183, 258] width 9 height 9
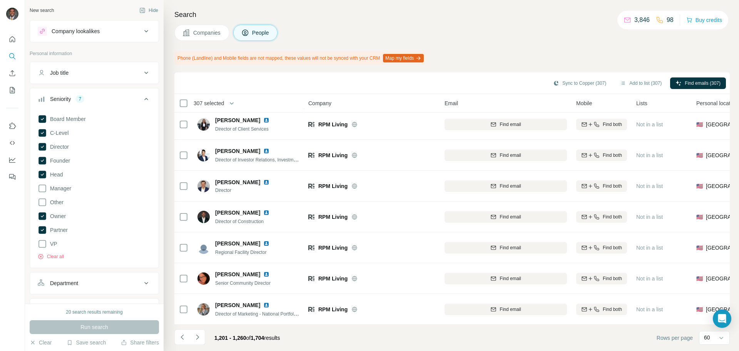
scroll to position [1640, 0]
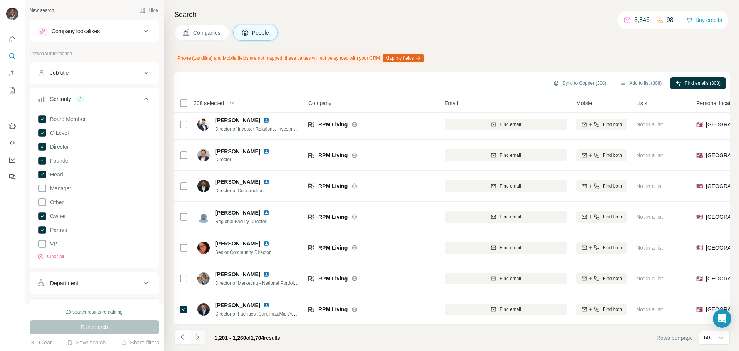
click at [198, 310] on icon "Navigate to next page" at bounding box center [197, 336] width 3 height 5
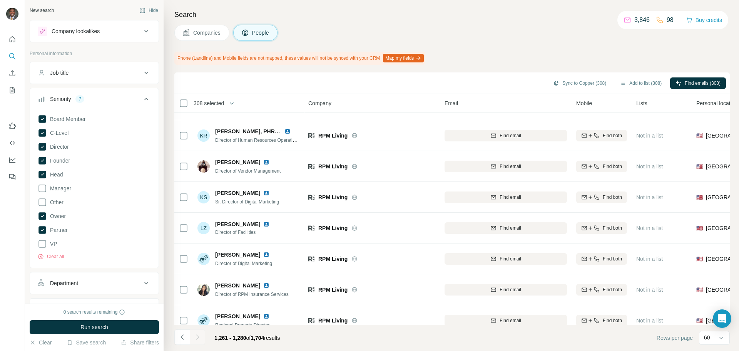
scroll to position [408, 0]
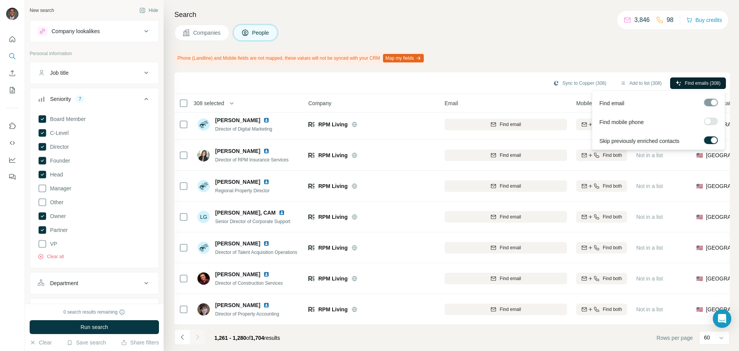
click at [433, 85] on span "Find emails (308)" at bounding box center [703, 83] width 36 height 7
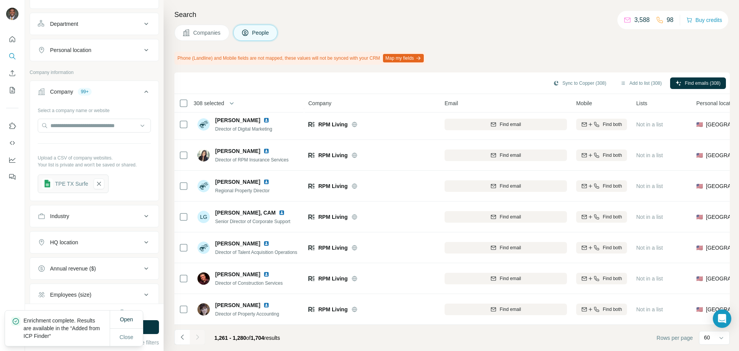
scroll to position [181, 0]
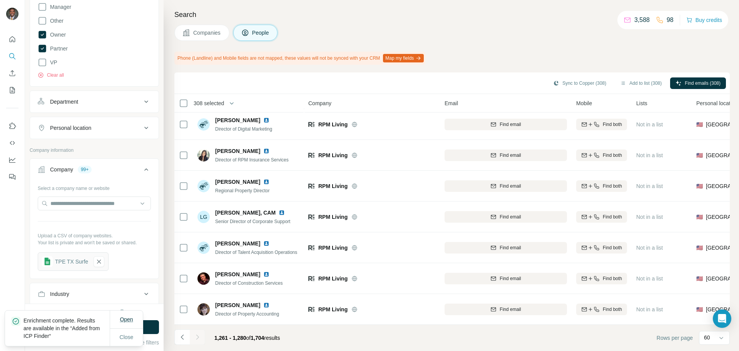
click at [125, 310] on span "Open" at bounding box center [126, 319] width 13 height 6
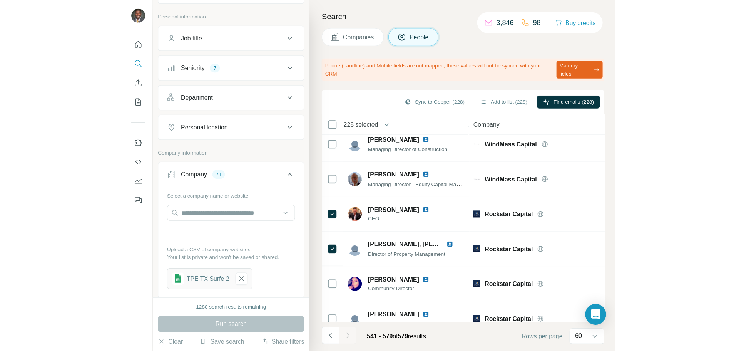
scroll to position [77, 0]
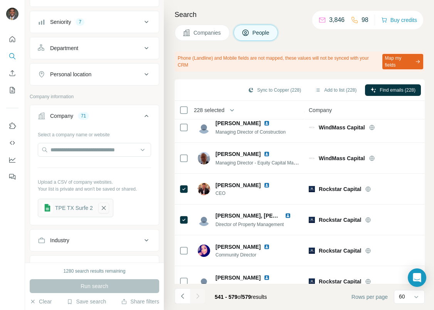
click at [104, 208] on icon "button" at bounding box center [103, 208] width 7 height 8
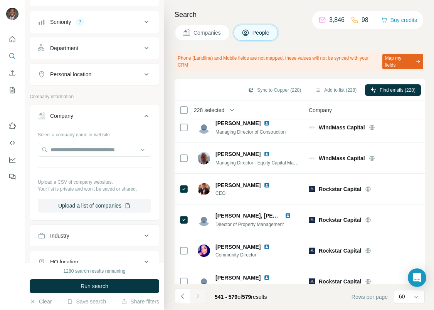
click at [104, 208] on button "Upload a list of companies" at bounding box center [94, 206] width 113 height 14
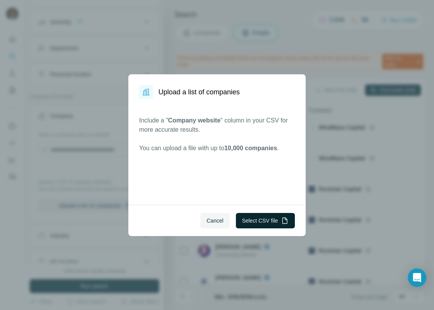
click at [251, 220] on button "Select CSV file" at bounding box center [265, 220] width 59 height 15
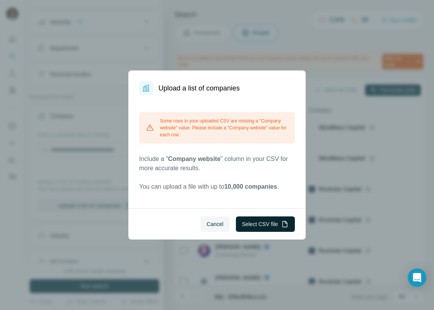
click at [263, 225] on button "Select CSV file" at bounding box center [265, 223] width 59 height 15
click at [258, 225] on button "Select CSV file" at bounding box center [265, 223] width 59 height 15
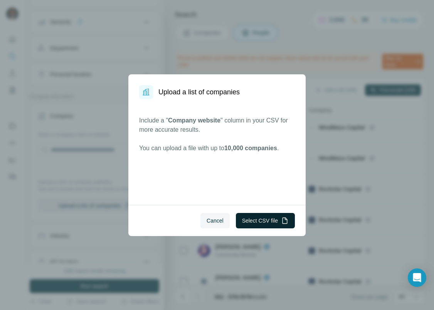
click at [249, 223] on button "Select CSV file" at bounding box center [265, 220] width 59 height 15
click at [263, 223] on button "Select CSV file" at bounding box center [265, 220] width 59 height 15
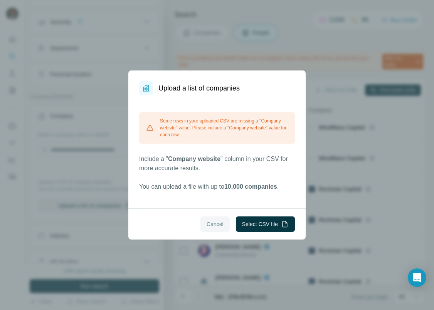
click at [217, 219] on button "Cancel" at bounding box center [214, 223] width 29 height 15
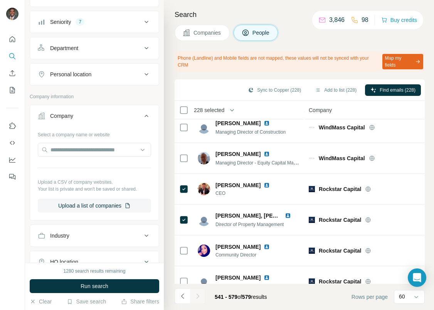
click at [15, 277] on div at bounding box center [12, 155] width 25 height 310
click at [81, 204] on button "Upload a list of companies" at bounding box center [94, 206] width 113 height 14
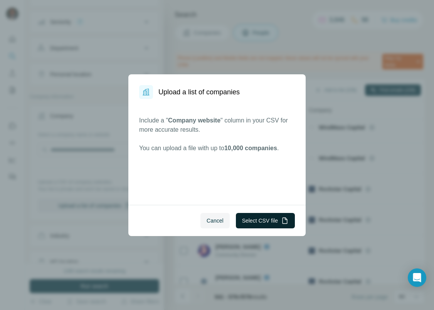
click at [236, 219] on button "Select CSV file" at bounding box center [265, 220] width 59 height 15
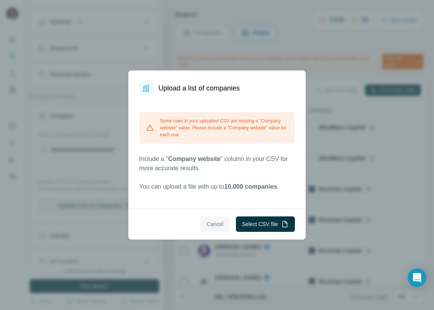
click at [216, 227] on span "Cancel" at bounding box center [214, 224] width 17 height 8
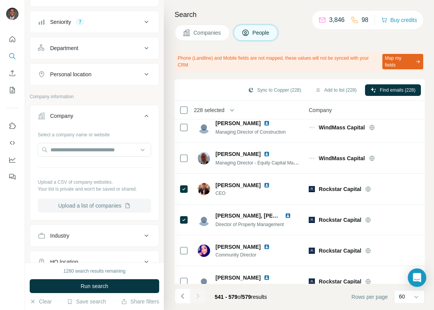
click at [98, 208] on button "Upload a list of companies" at bounding box center [94, 206] width 113 height 14
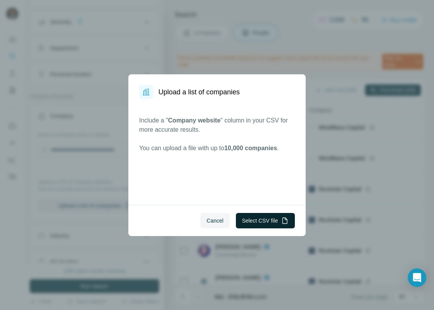
click at [255, 220] on button "Select CSV file" at bounding box center [265, 220] width 59 height 15
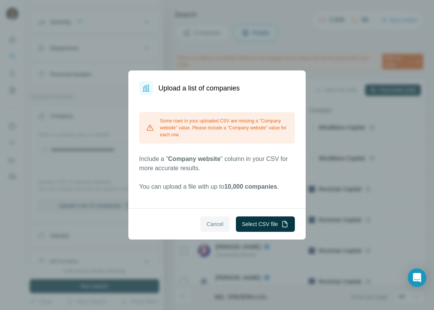
click at [219, 222] on span "Cancel" at bounding box center [214, 224] width 17 height 8
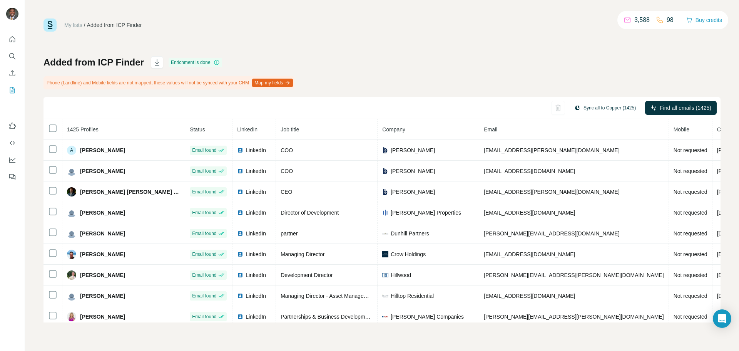
click at [610, 107] on button "Sync all to Copper (1425)" at bounding box center [605, 108] width 72 height 12
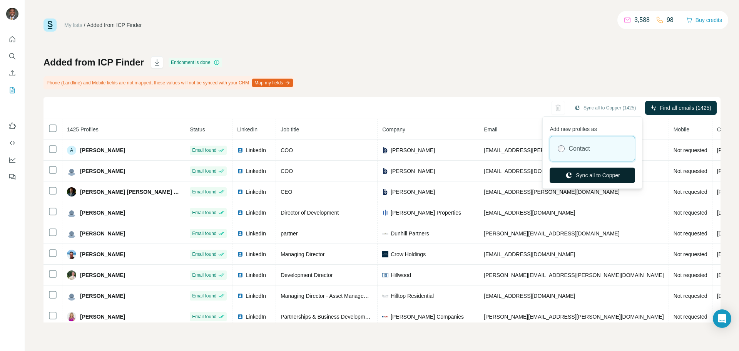
click at [589, 176] on button "Sync all to Copper" at bounding box center [592, 174] width 85 height 15
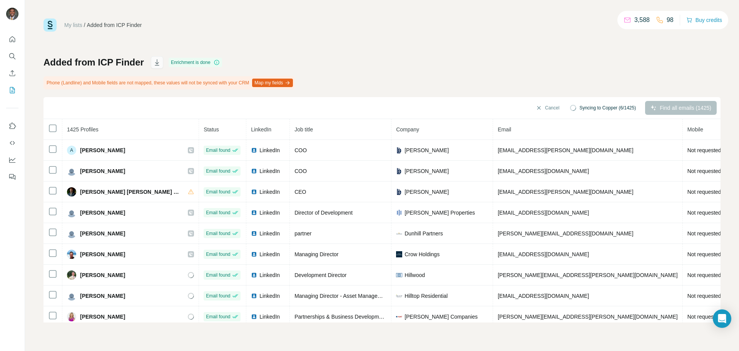
click at [153, 61] on icon "button" at bounding box center [157, 63] width 8 height 8
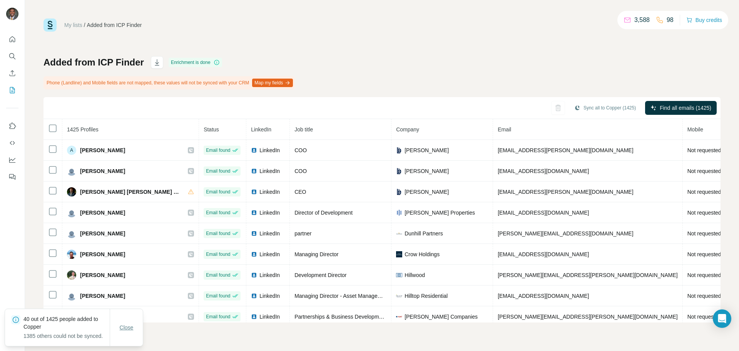
click at [124, 323] on span "Close" at bounding box center [127, 327] width 14 height 8
